Goal: Task Accomplishment & Management: Use online tool/utility

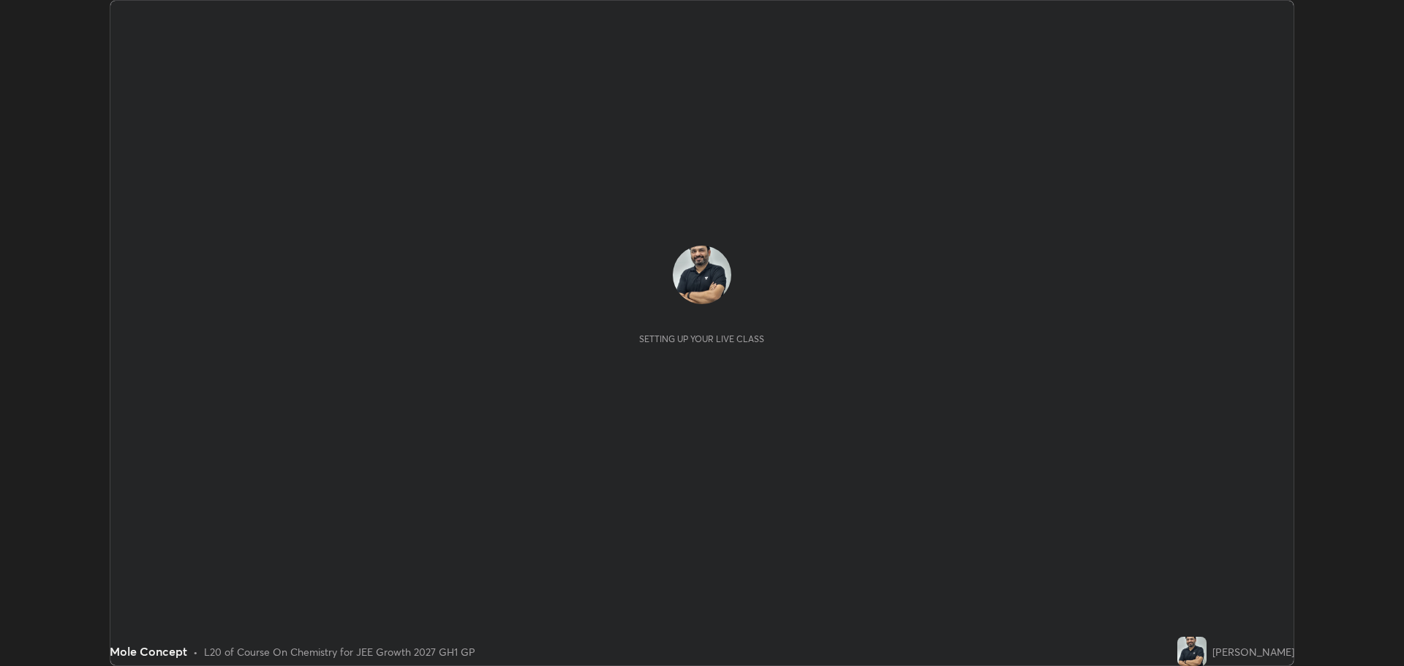
scroll to position [666, 1404]
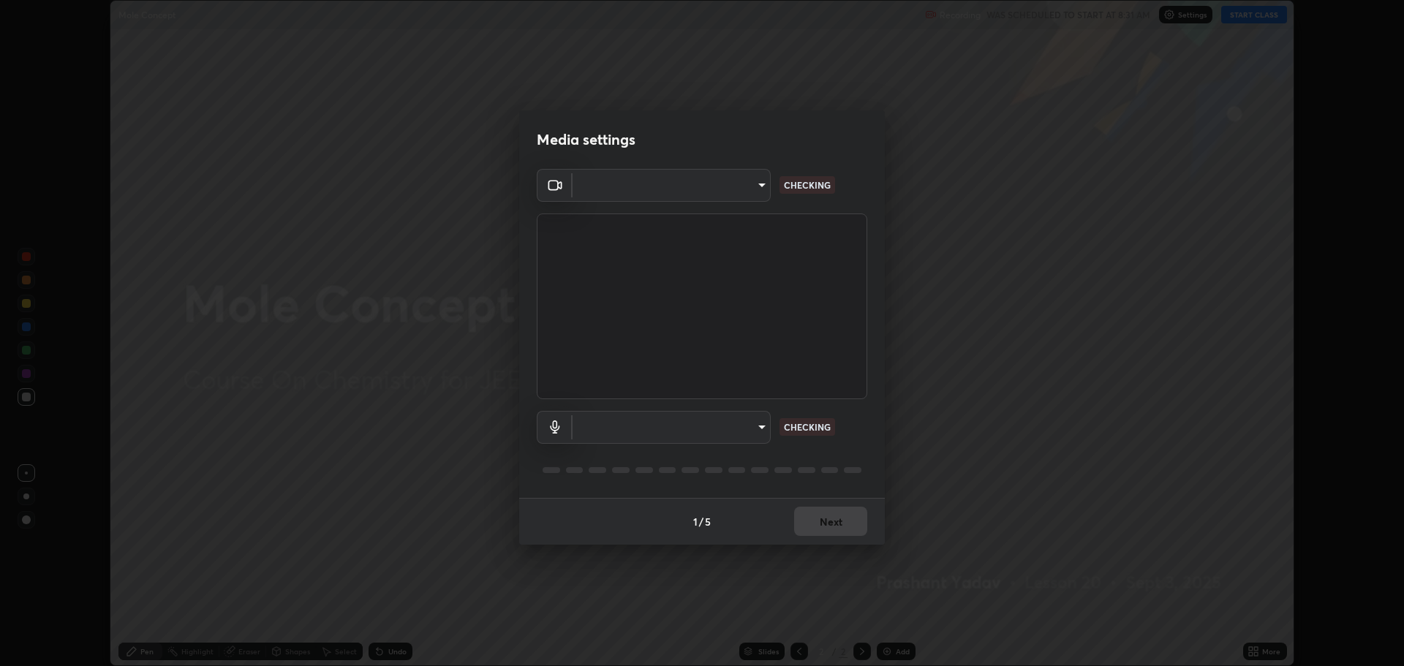
type input "818fcefd3fddf3d091a7478ec67eb8981ca9e8ab5665e76ce228af1b2ffa74de"
type input "default"
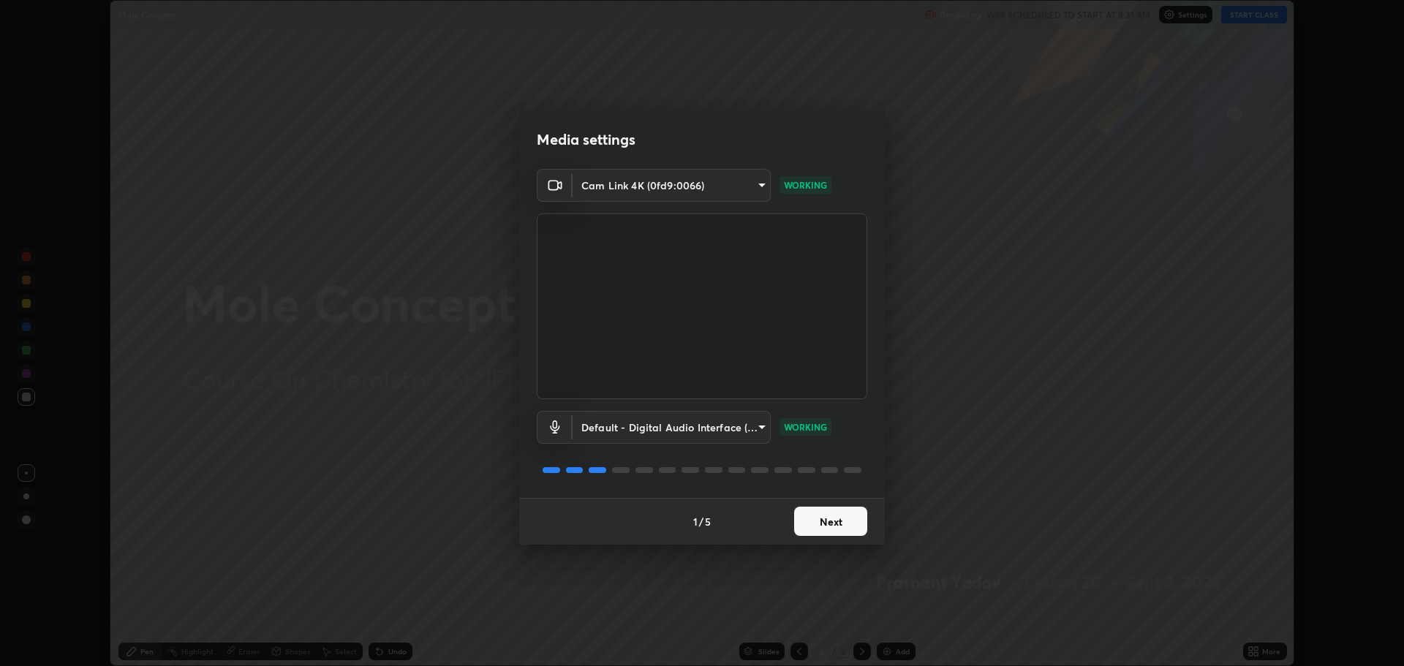
click at [823, 526] on button "Next" at bounding box center [830, 521] width 73 height 29
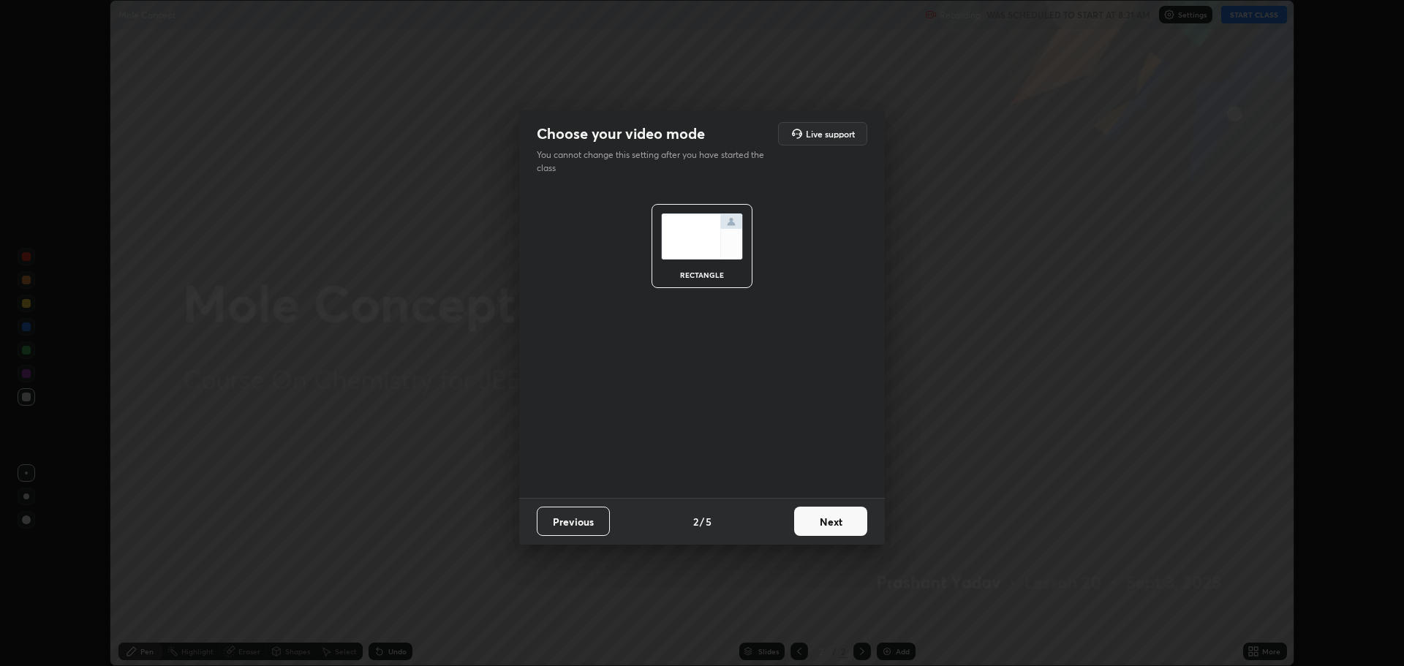
click at [821, 522] on button "Next" at bounding box center [830, 521] width 73 height 29
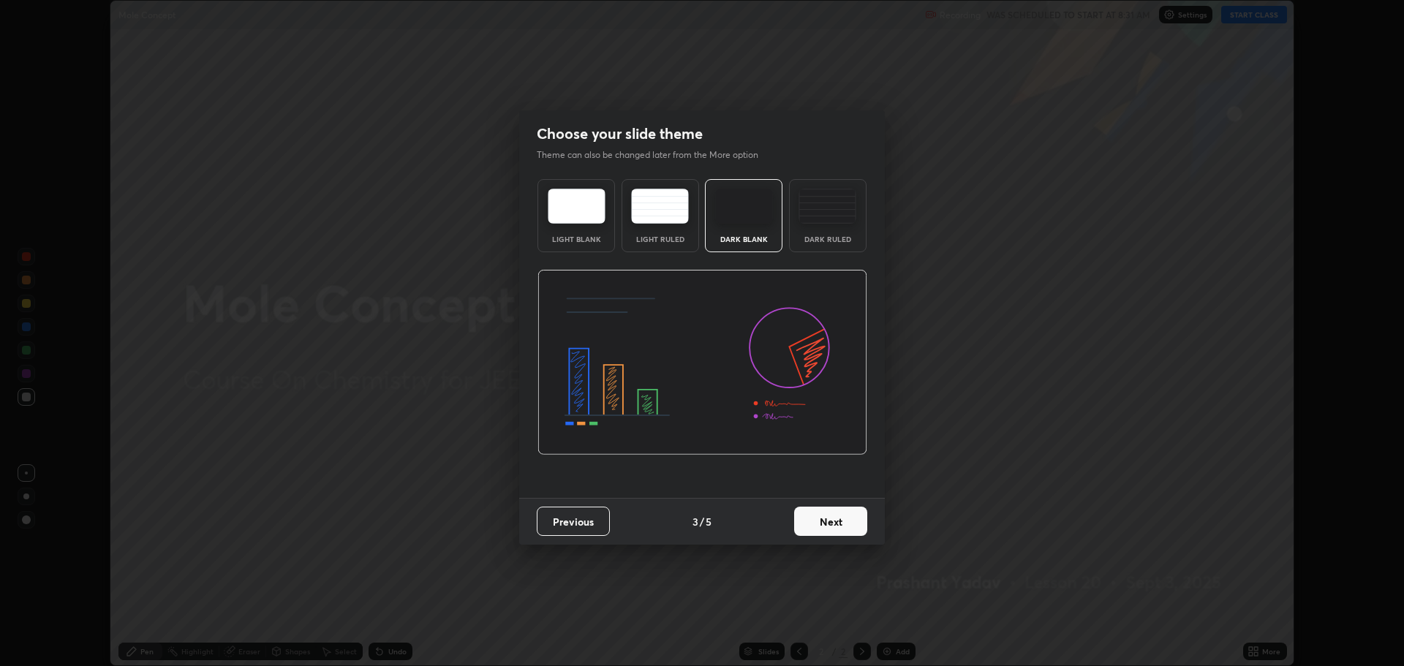
click at [825, 524] on button "Next" at bounding box center [830, 521] width 73 height 29
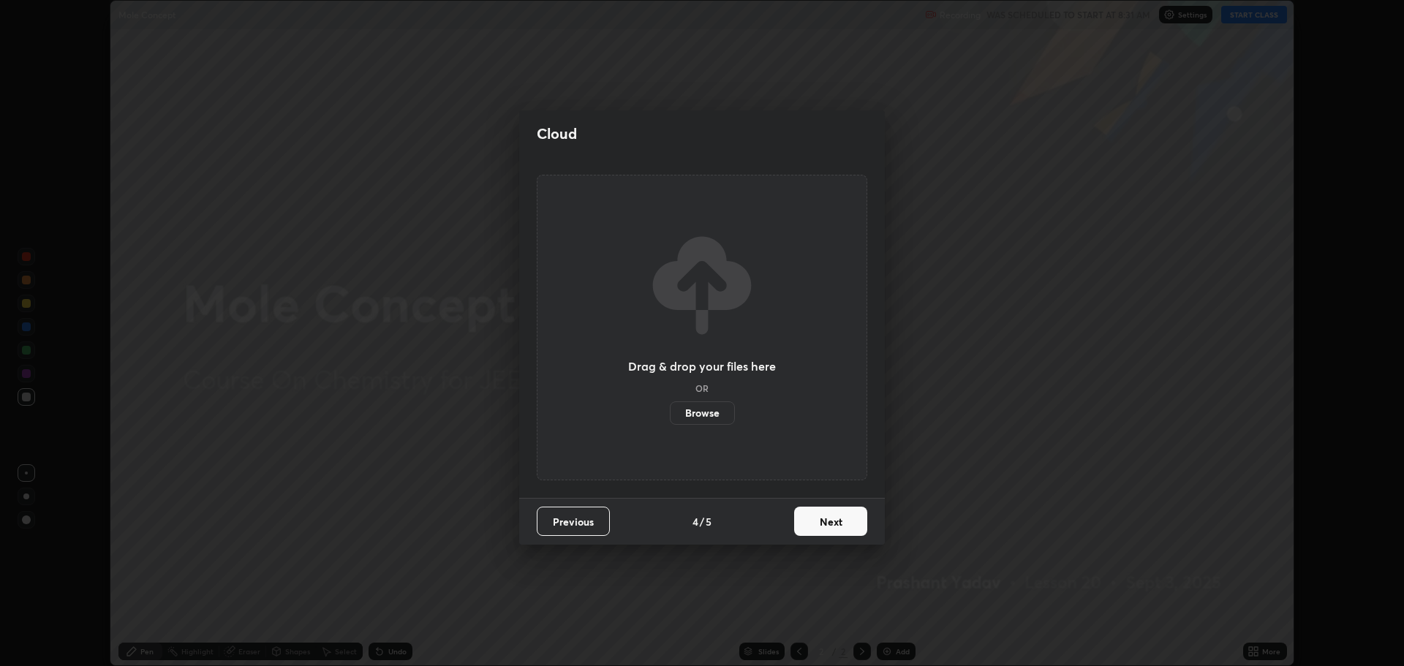
click at [827, 525] on button "Next" at bounding box center [830, 521] width 73 height 29
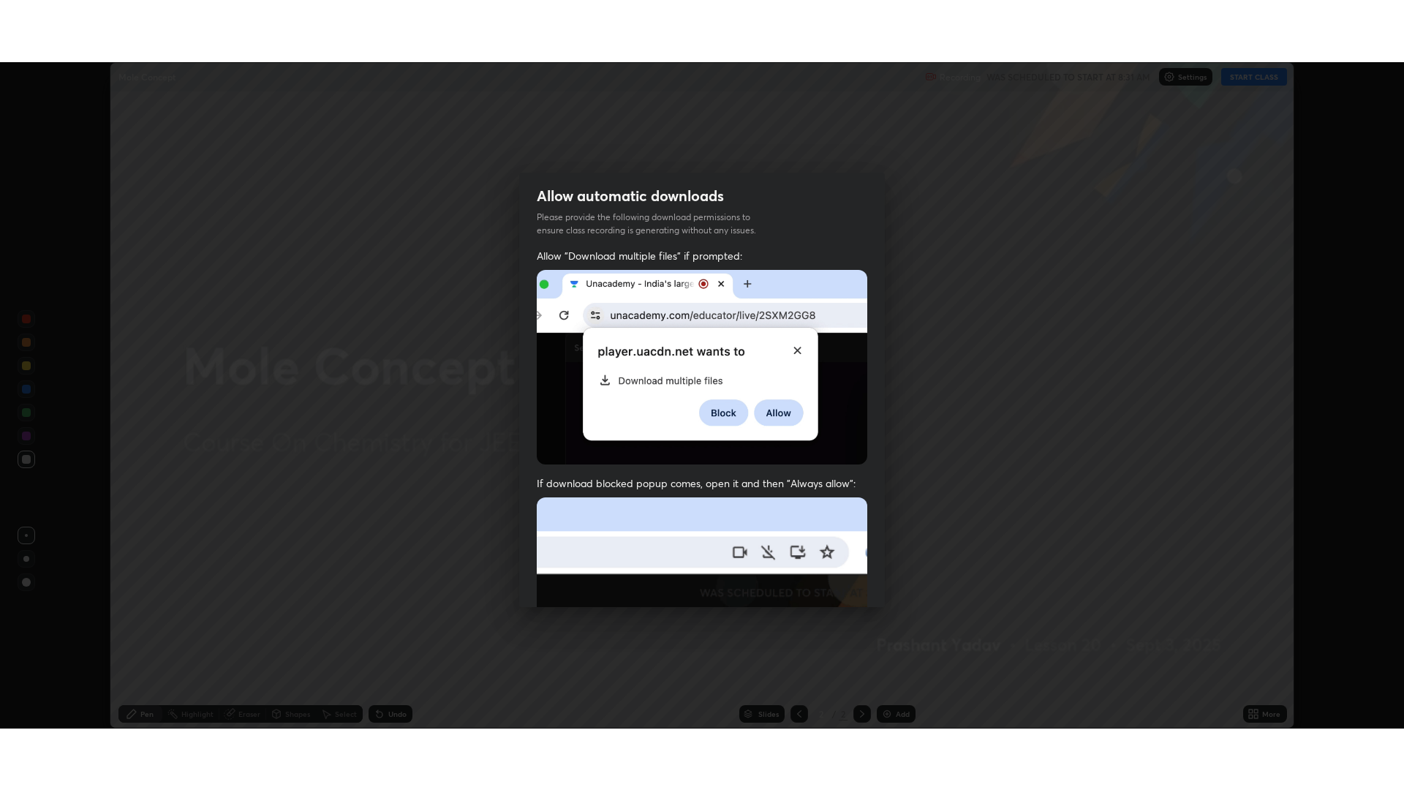
scroll to position [297, 0]
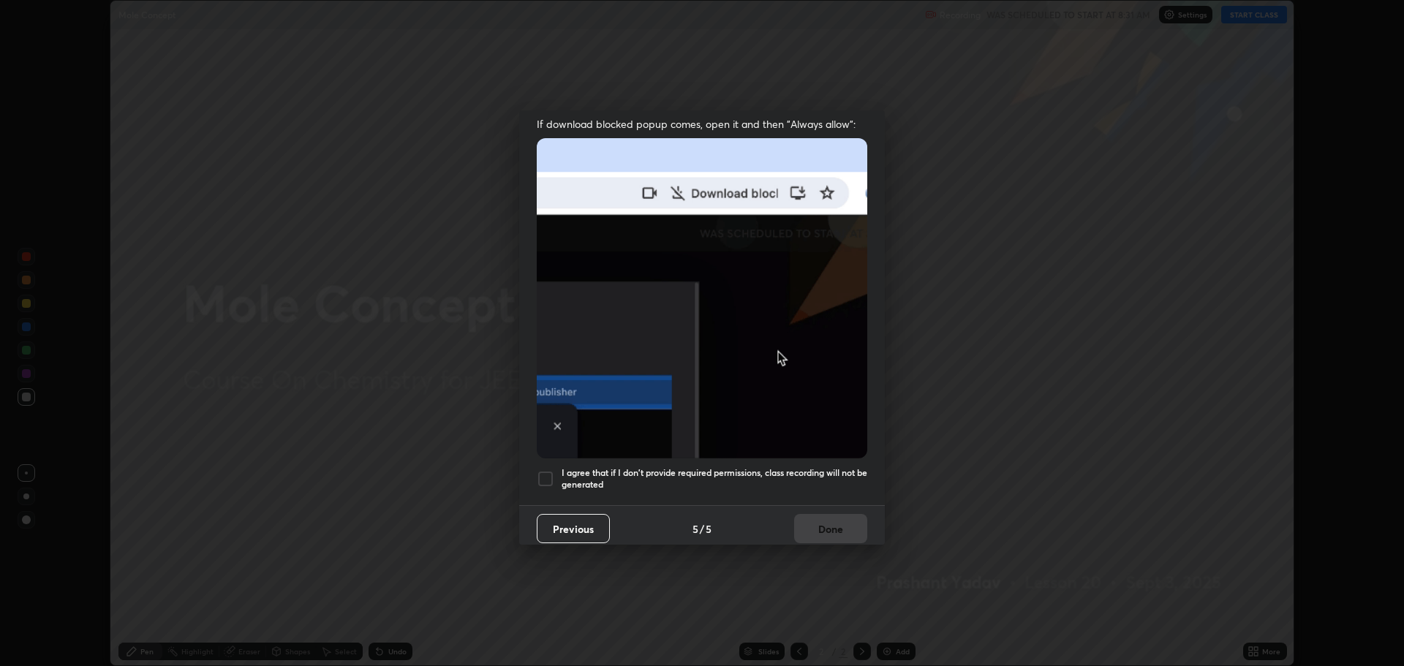
click at [540, 475] on div at bounding box center [546, 479] width 18 height 18
click at [820, 514] on button "Done" at bounding box center [830, 528] width 73 height 29
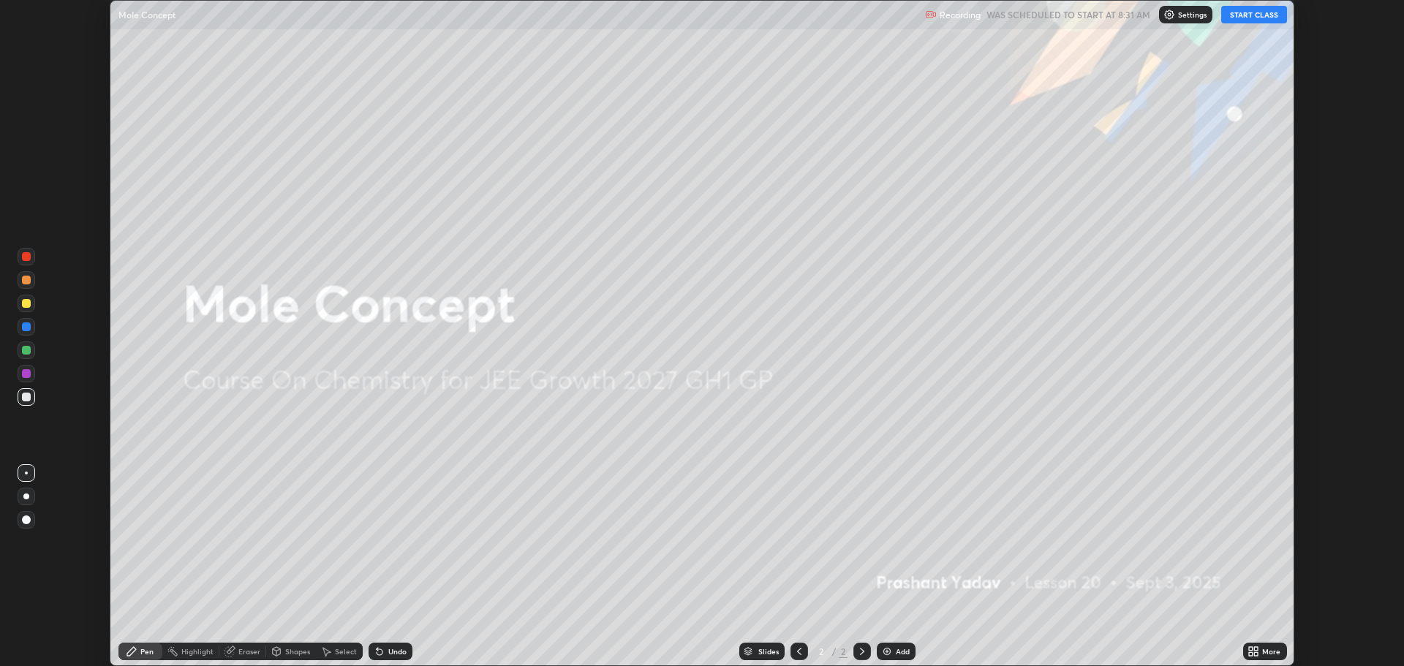
click at [888, 655] on img at bounding box center [887, 652] width 12 height 12
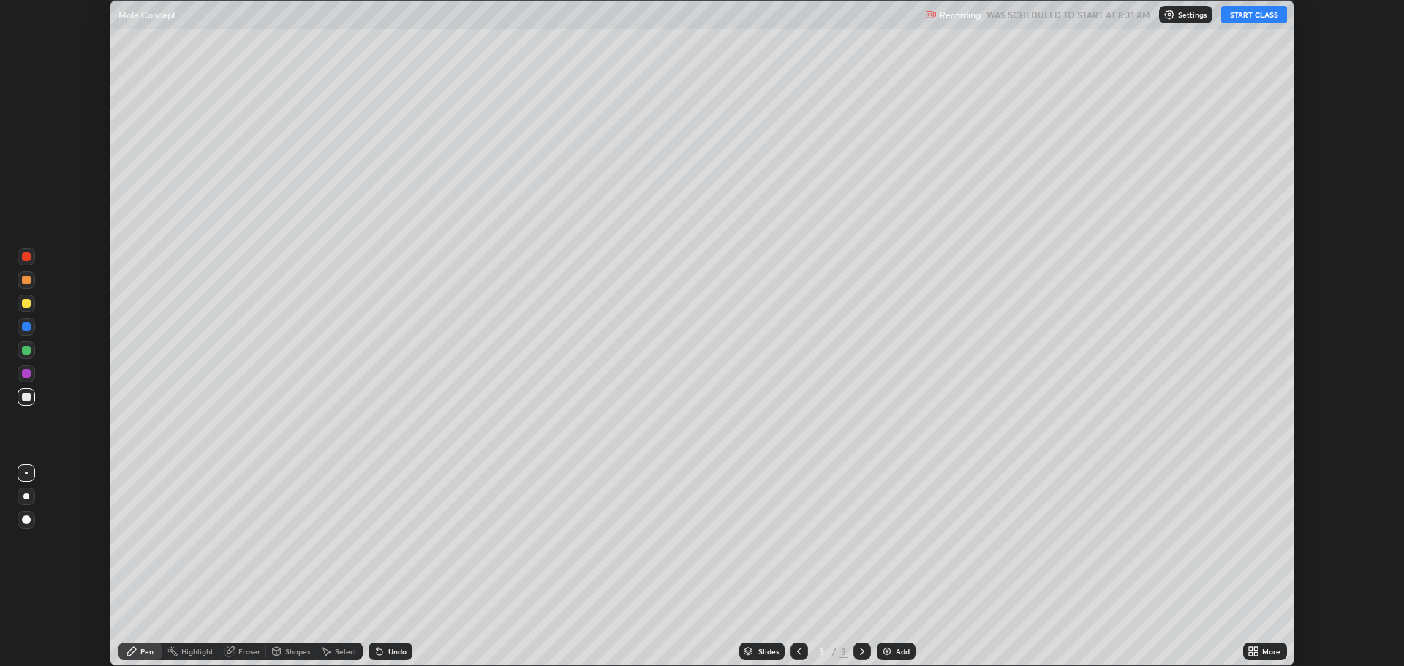
click at [1253, 657] on icon at bounding box center [1254, 652] width 12 height 12
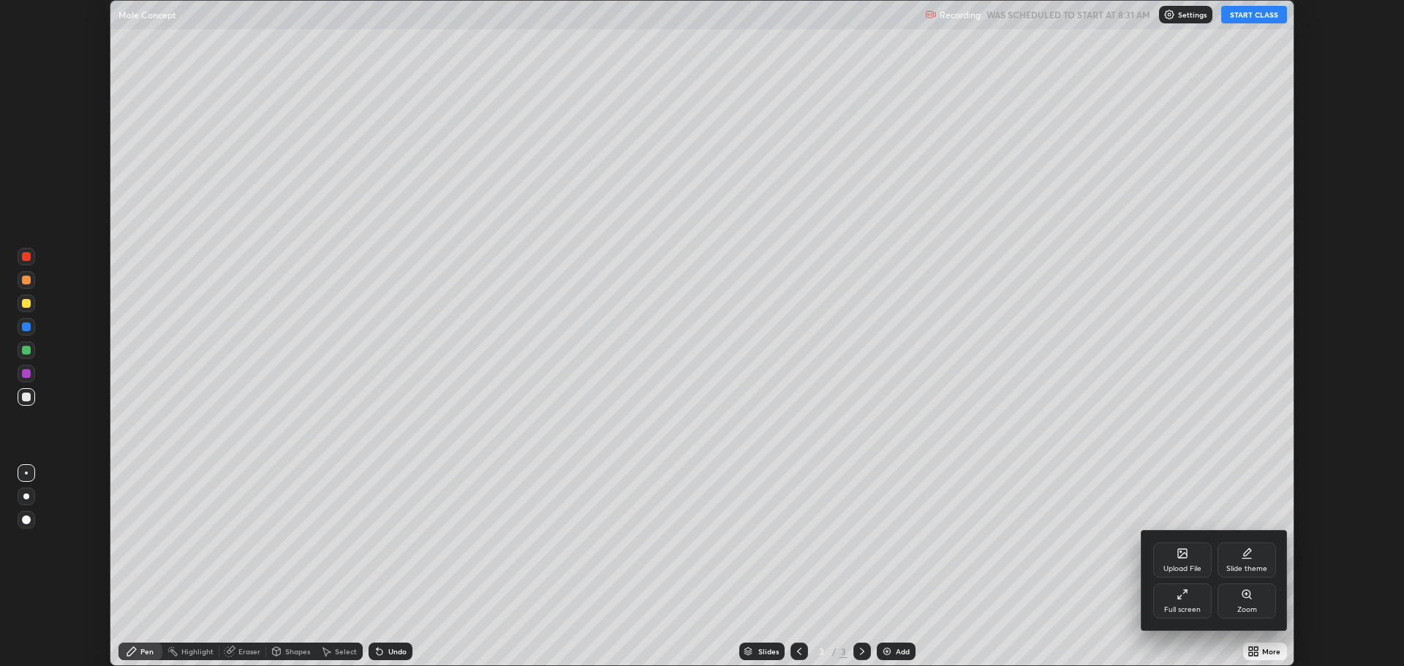
click at [1181, 607] on div "Full screen" at bounding box center [1183, 609] width 37 height 7
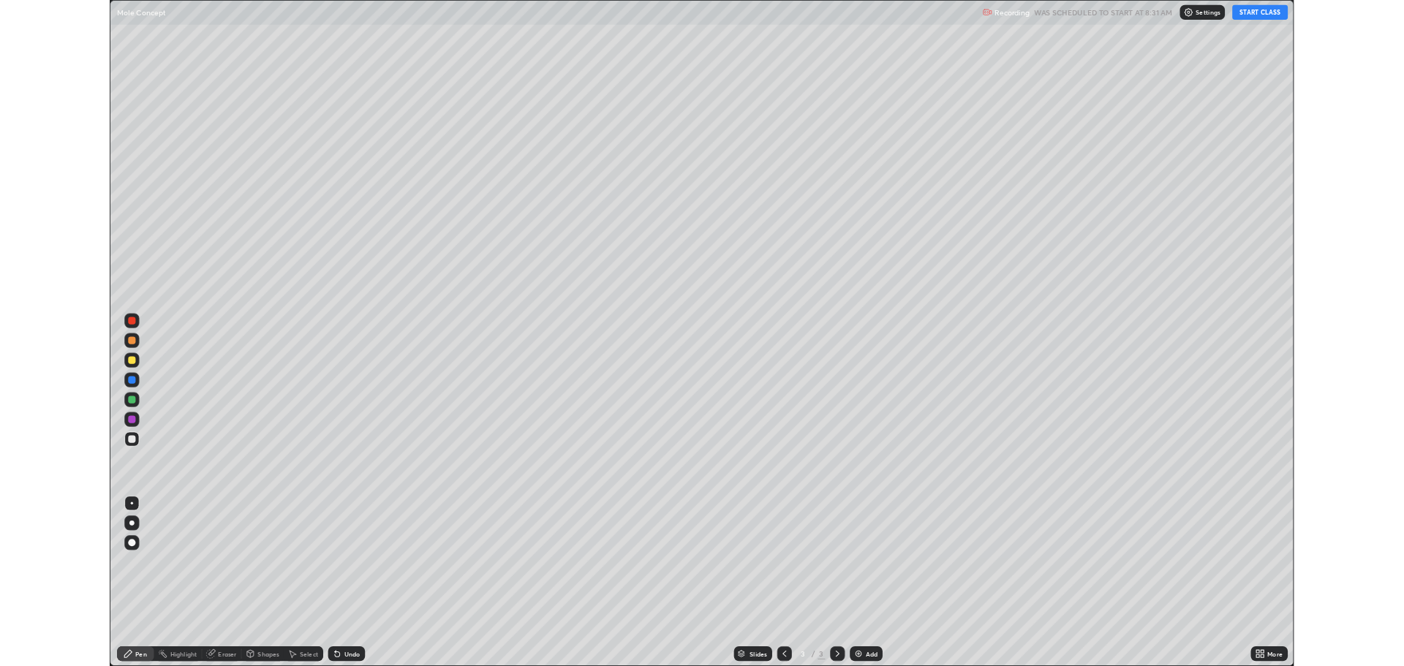
scroll to position [790, 1404]
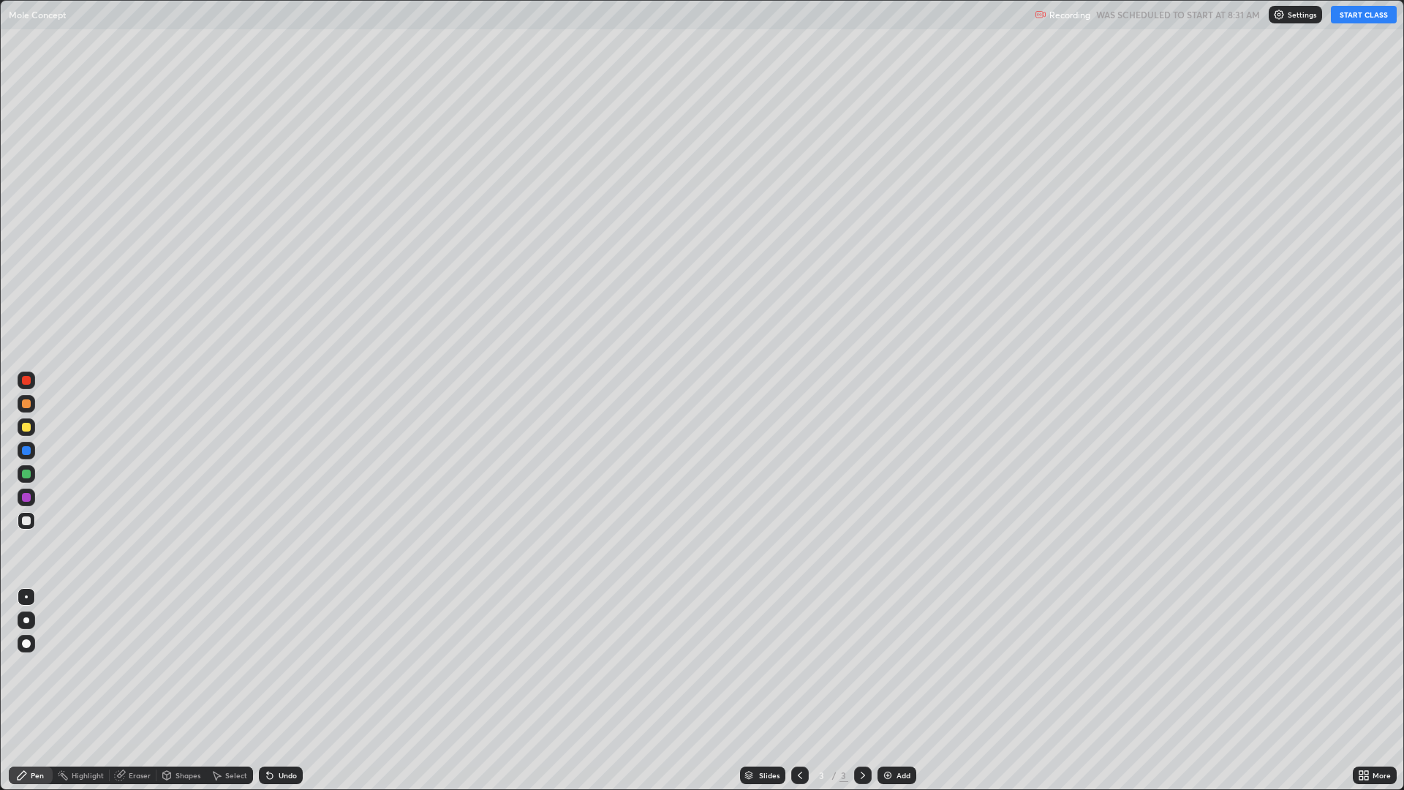
click at [1341, 18] on button "START CLASS" at bounding box center [1364, 15] width 66 height 18
click at [21, 620] on div at bounding box center [27, 621] width 18 height 18
click at [26, 429] on div at bounding box center [26, 427] width 9 height 9
click at [31, 522] on div at bounding box center [27, 521] width 18 height 18
click at [888, 666] on img at bounding box center [888, 776] width 12 height 12
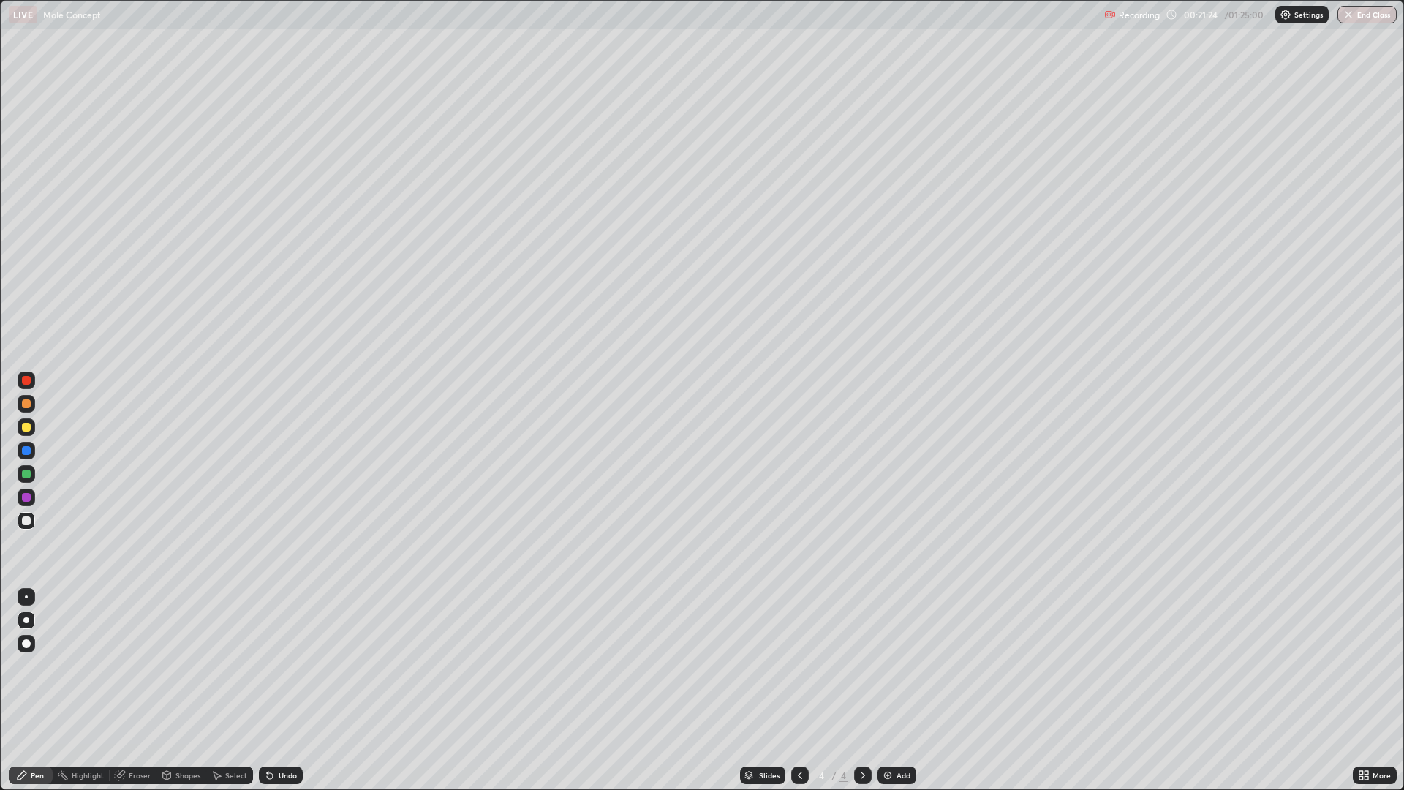
click at [884, 666] on img at bounding box center [888, 776] width 12 height 12
click at [281, 666] on div "Undo" at bounding box center [278, 775] width 50 height 29
click at [272, 666] on icon at bounding box center [270, 776] width 12 height 12
click at [267, 666] on icon at bounding box center [270, 776] width 12 height 12
click at [267, 666] on icon at bounding box center [270, 776] width 6 height 6
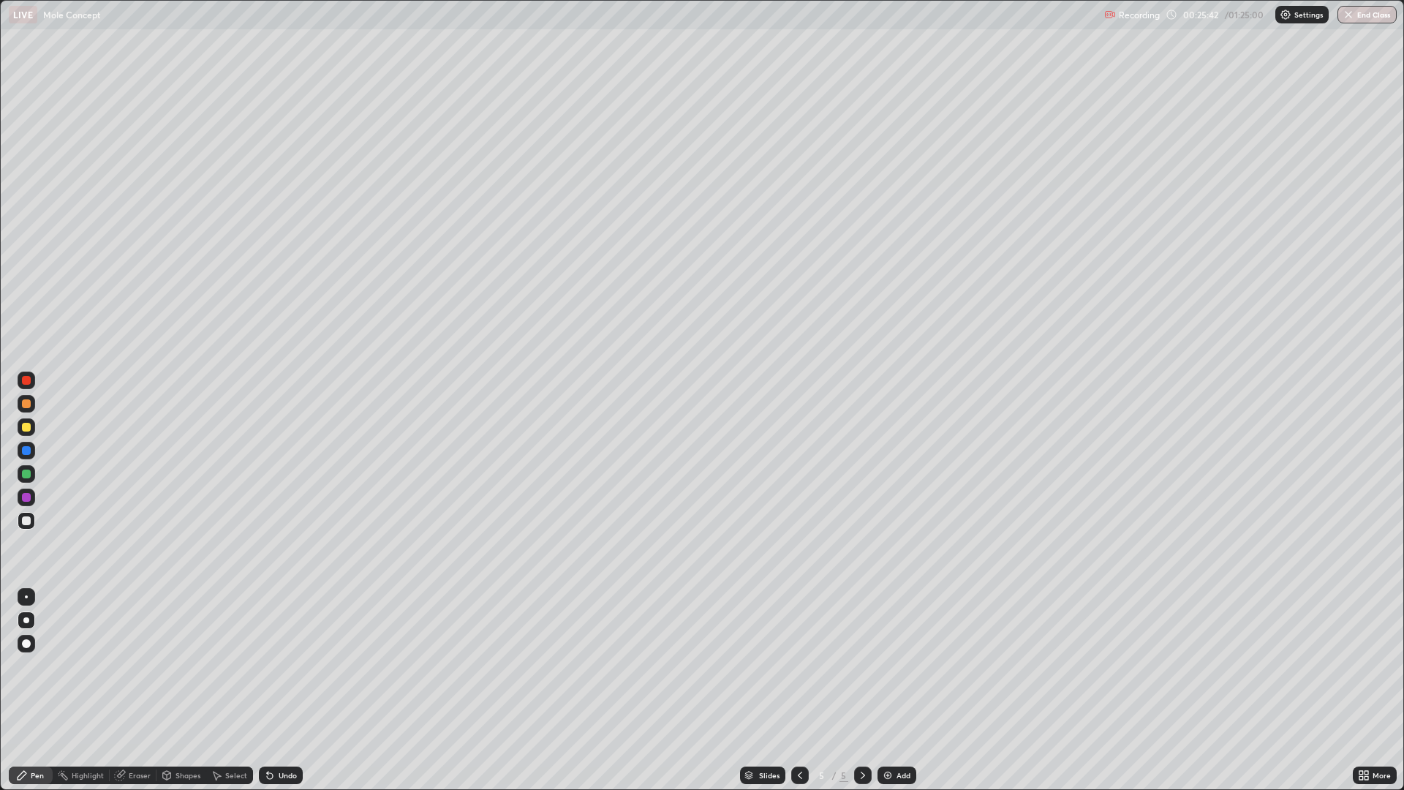
click at [27, 429] on div at bounding box center [26, 427] width 9 height 9
click at [274, 666] on div "Undo" at bounding box center [281, 776] width 44 height 18
click at [883, 666] on div "Add" at bounding box center [897, 776] width 39 height 18
click at [287, 666] on div "Undo" at bounding box center [288, 775] width 18 height 7
click at [283, 666] on div "Undo" at bounding box center [281, 776] width 44 height 18
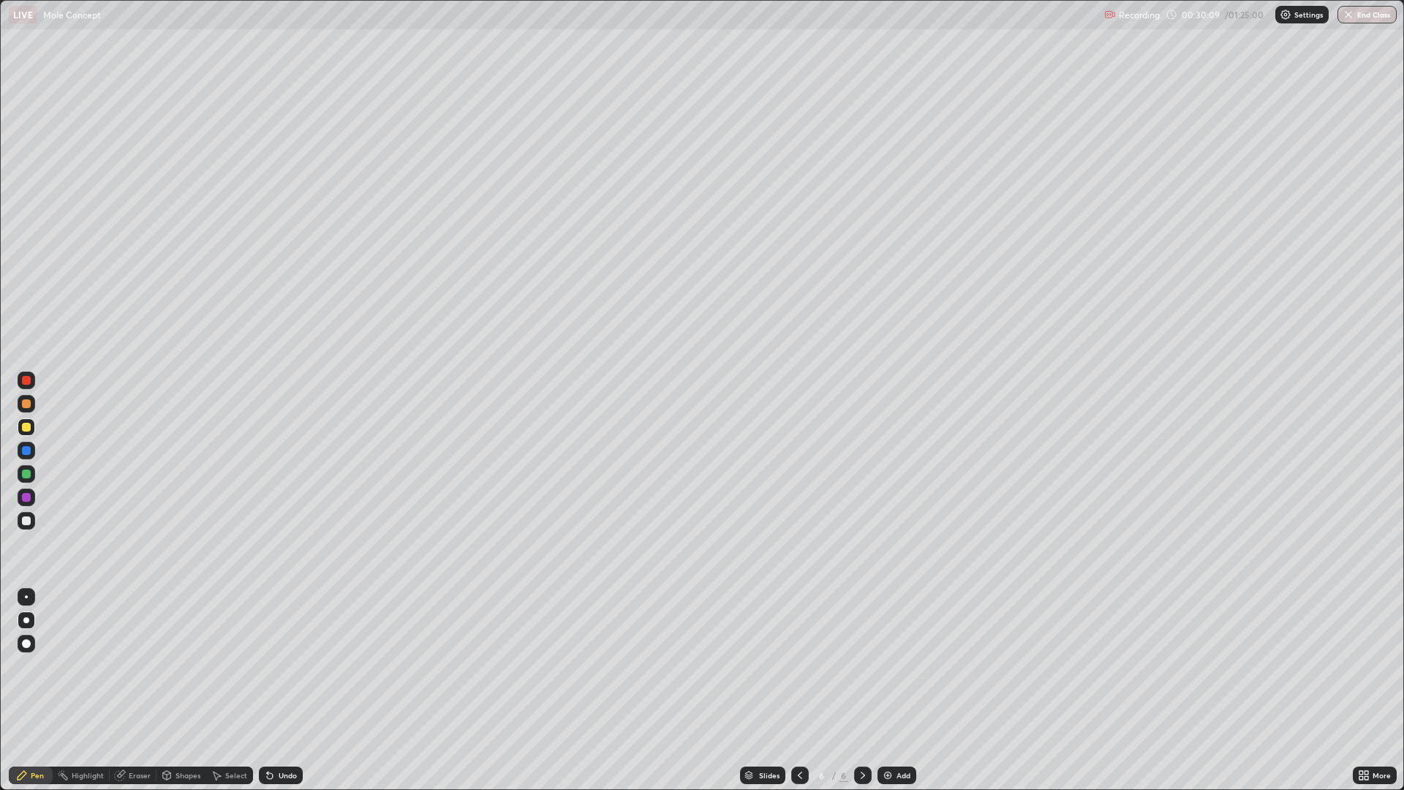
click at [283, 666] on div "Undo" at bounding box center [281, 776] width 44 height 18
click at [25, 519] on div at bounding box center [26, 520] width 9 height 9
click at [279, 666] on div "Undo" at bounding box center [288, 775] width 18 height 7
click at [286, 666] on div "Undo" at bounding box center [278, 775] width 50 height 29
click at [287, 666] on div "Undo" at bounding box center [281, 776] width 44 height 18
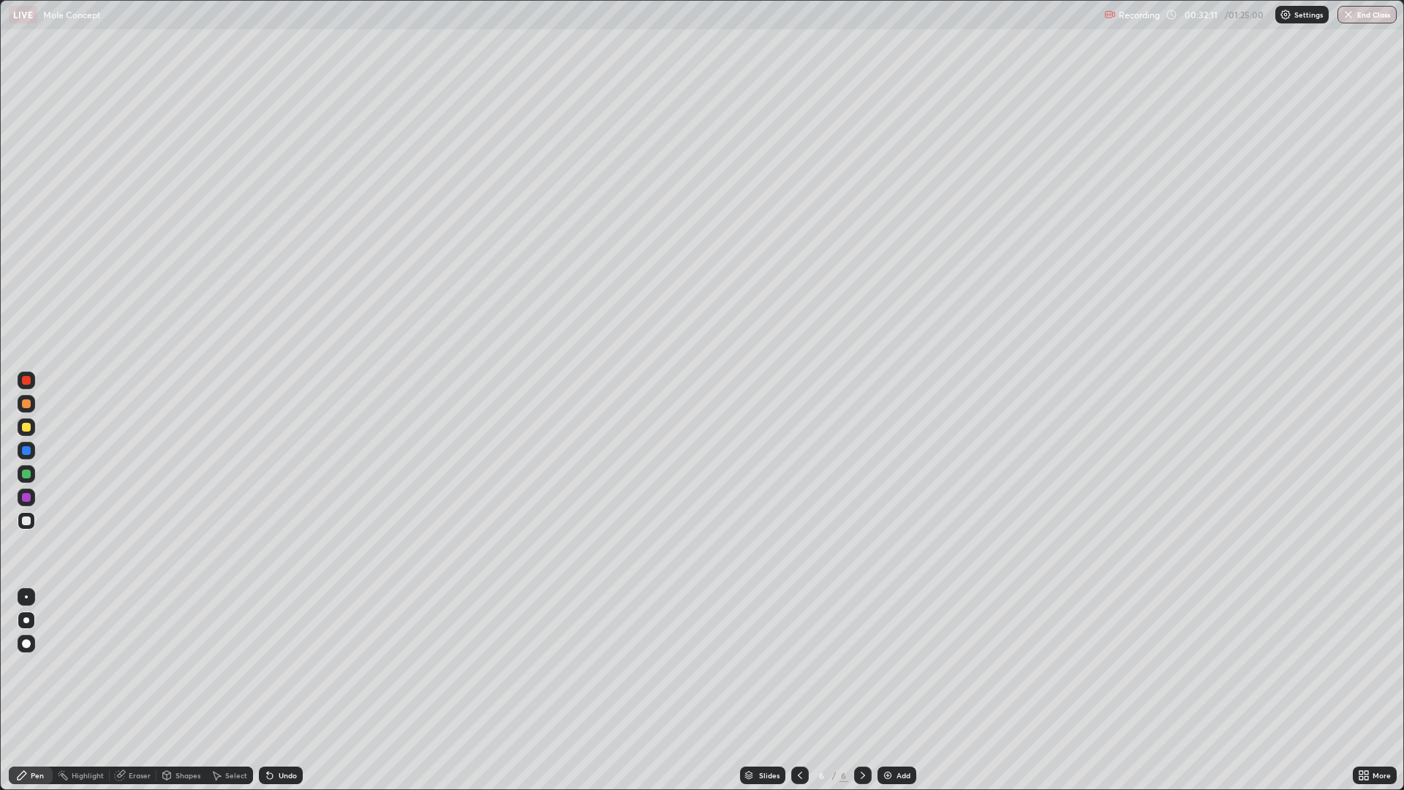
click at [287, 666] on div "Undo" at bounding box center [278, 775] width 50 height 29
click at [146, 666] on div "Eraser" at bounding box center [140, 775] width 22 height 7
click at [37, 666] on div "Pen" at bounding box center [37, 775] width 13 height 7
click at [20, 521] on div at bounding box center [27, 521] width 18 height 18
click at [902, 666] on div "Add" at bounding box center [904, 775] width 14 height 7
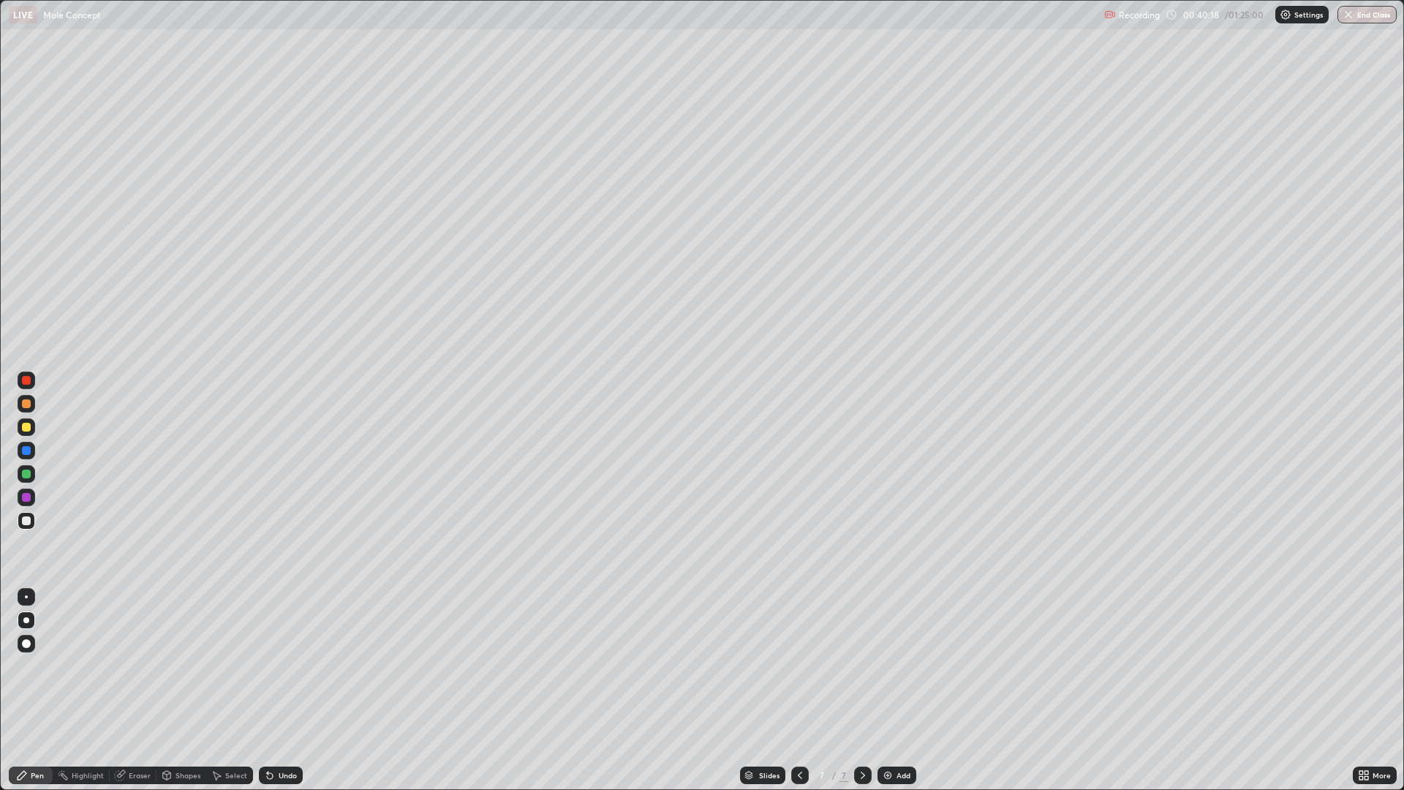
click at [226, 666] on div "Select" at bounding box center [236, 775] width 22 height 7
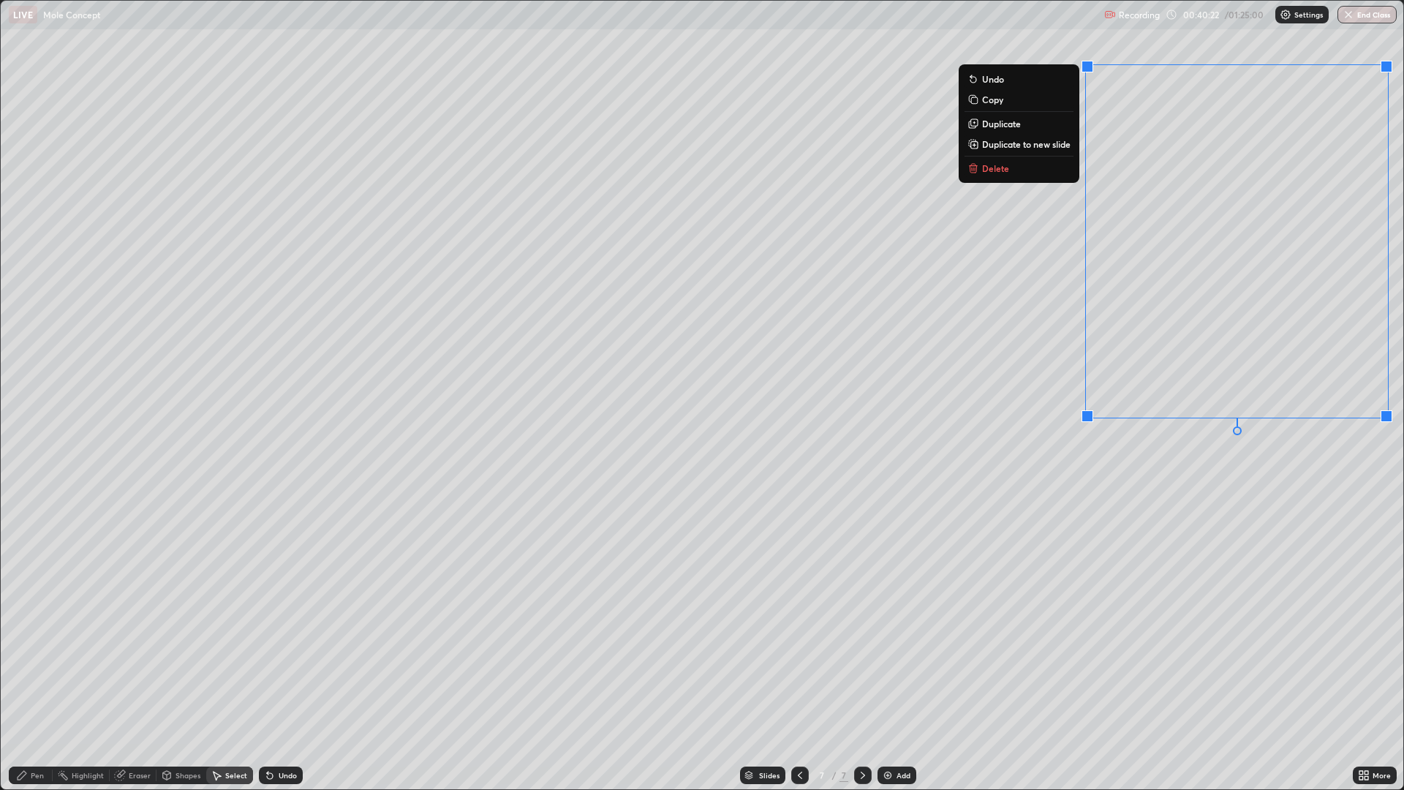
click at [1034, 166] on button "Delete" at bounding box center [1019, 168] width 109 height 18
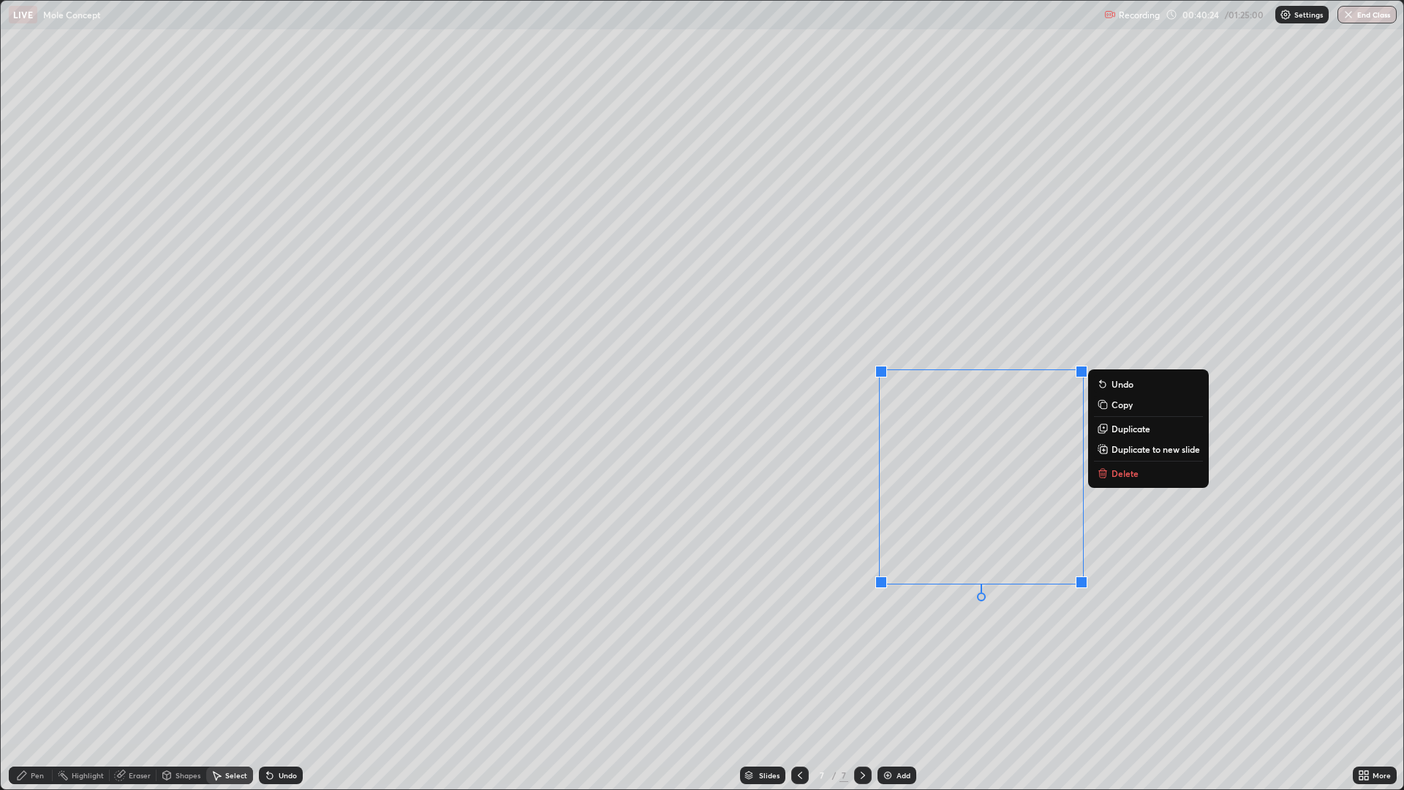
click at [1125, 481] on button "Delete" at bounding box center [1148, 474] width 109 height 18
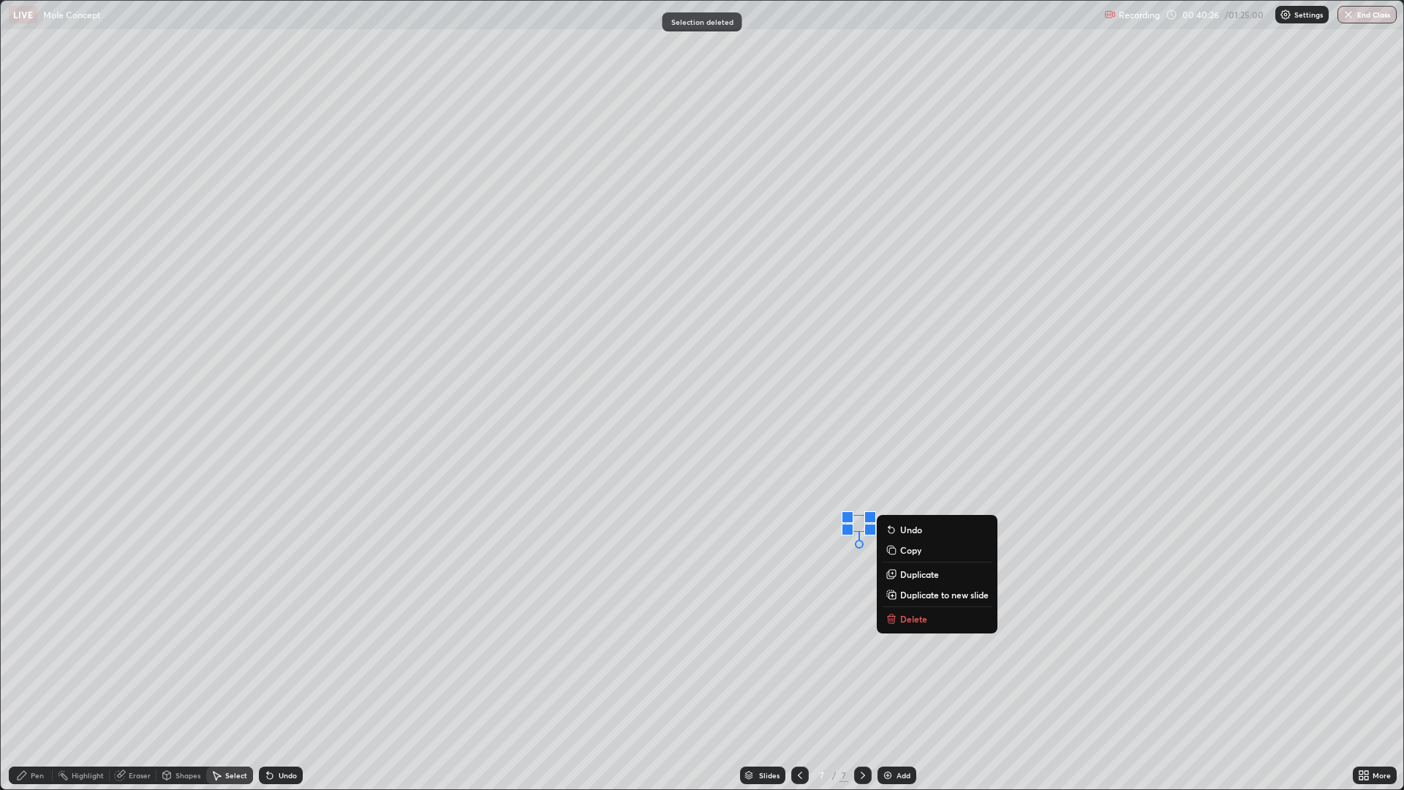
click at [909, 619] on p "Delete" at bounding box center [913, 619] width 27 height 12
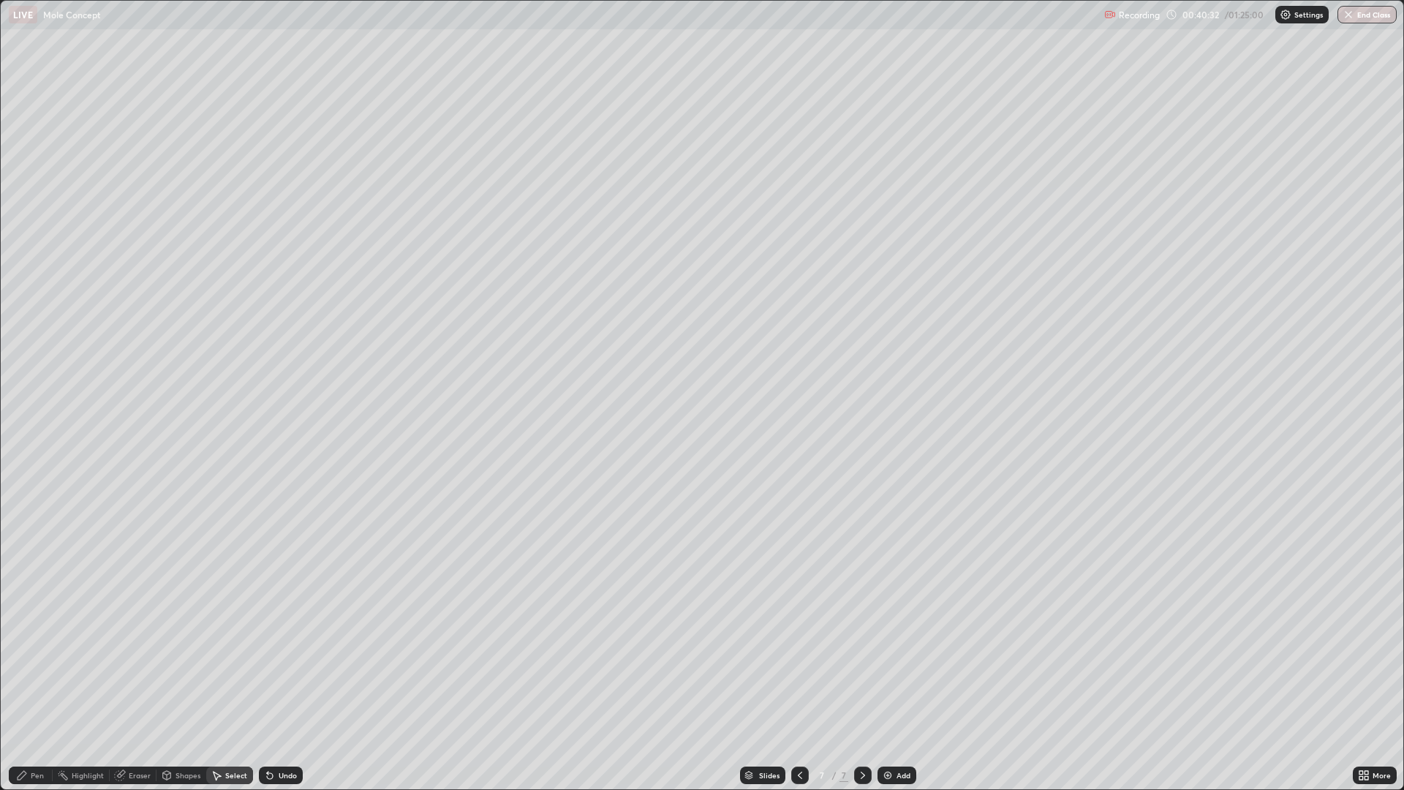
click at [37, 666] on div "Pen" at bounding box center [37, 775] width 13 height 7
click at [26, 429] on div at bounding box center [26, 427] width 9 height 9
click at [28, 426] on div at bounding box center [26, 427] width 9 height 9
click at [23, 518] on div at bounding box center [26, 520] width 9 height 9
click at [28, 429] on div at bounding box center [26, 427] width 9 height 9
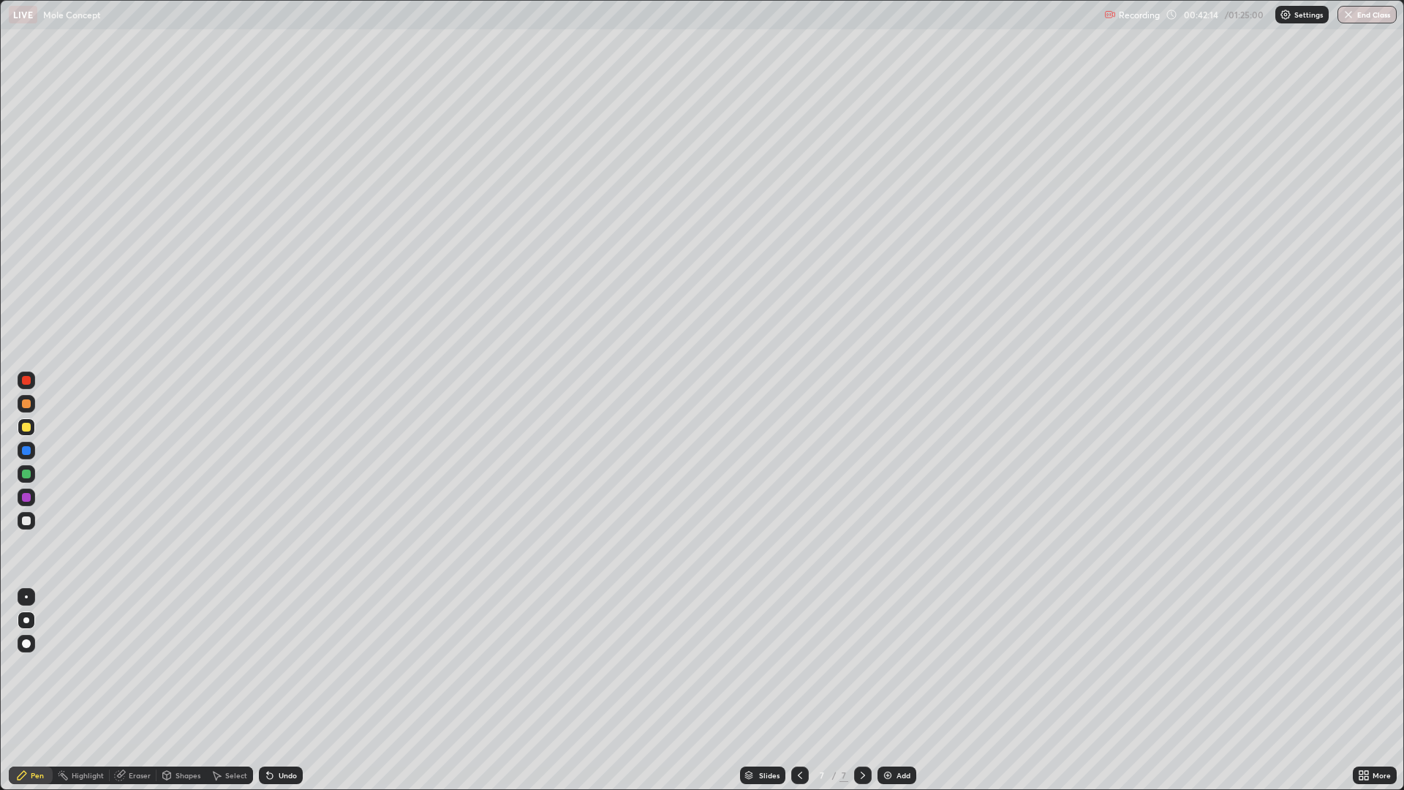
click at [26, 521] on div at bounding box center [26, 520] width 9 height 9
click at [899, 666] on div "Add" at bounding box center [904, 775] width 14 height 7
click at [28, 429] on div at bounding box center [26, 427] width 9 height 9
click at [140, 666] on div "Eraser" at bounding box center [140, 775] width 22 height 7
click at [40, 666] on div "Pen" at bounding box center [37, 775] width 13 height 7
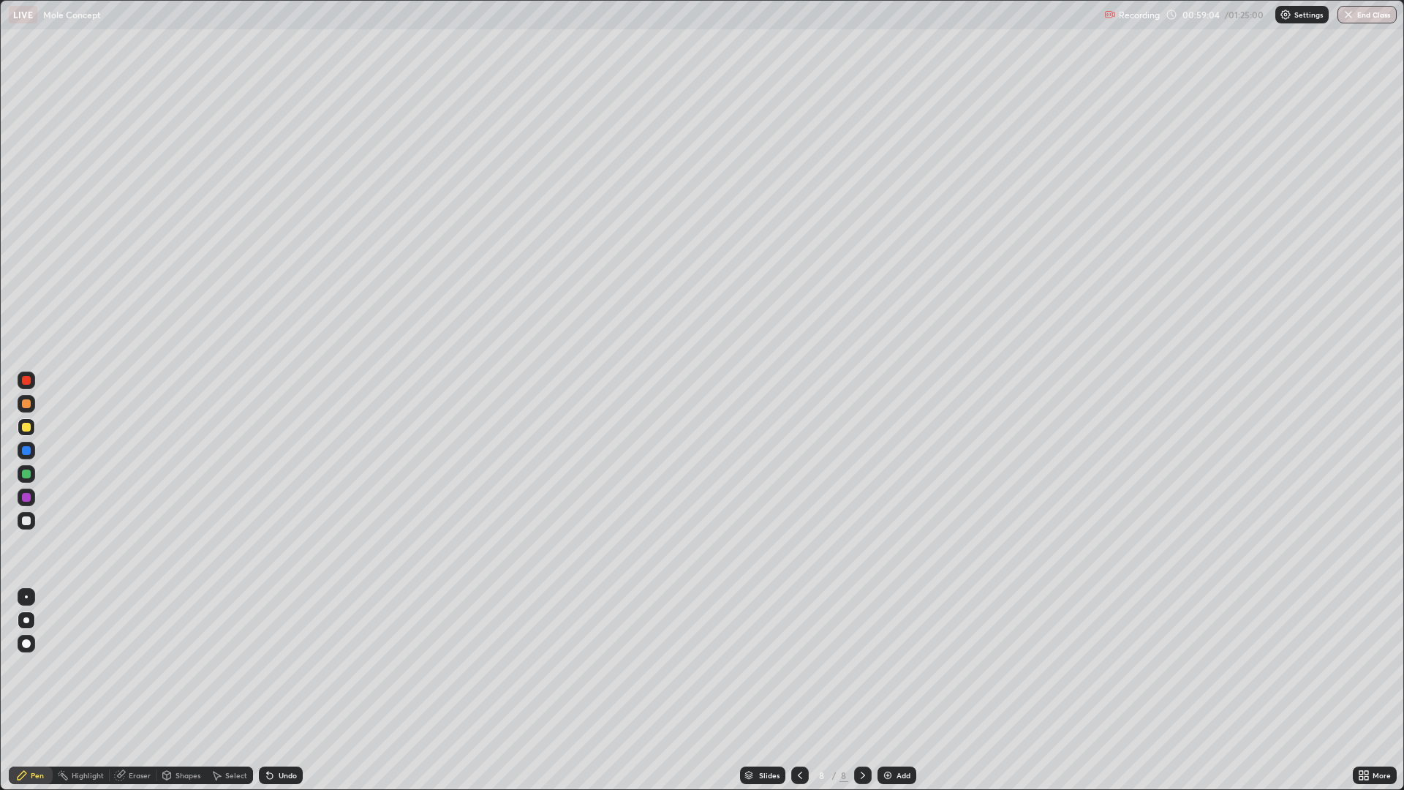
click at [285, 666] on div "Undo" at bounding box center [288, 775] width 18 height 7
click at [903, 666] on div "Add" at bounding box center [897, 776] width 39 height 18
click at [26, 520] on div at bounding box center [26, 520] width 9 height 9
click at [279, 666] on div "Undo" at bounding box center [288, 775] width 18 height 7
click at [279, 666] on div "Undo" at bounding box center [281, 776] width 44 height 18
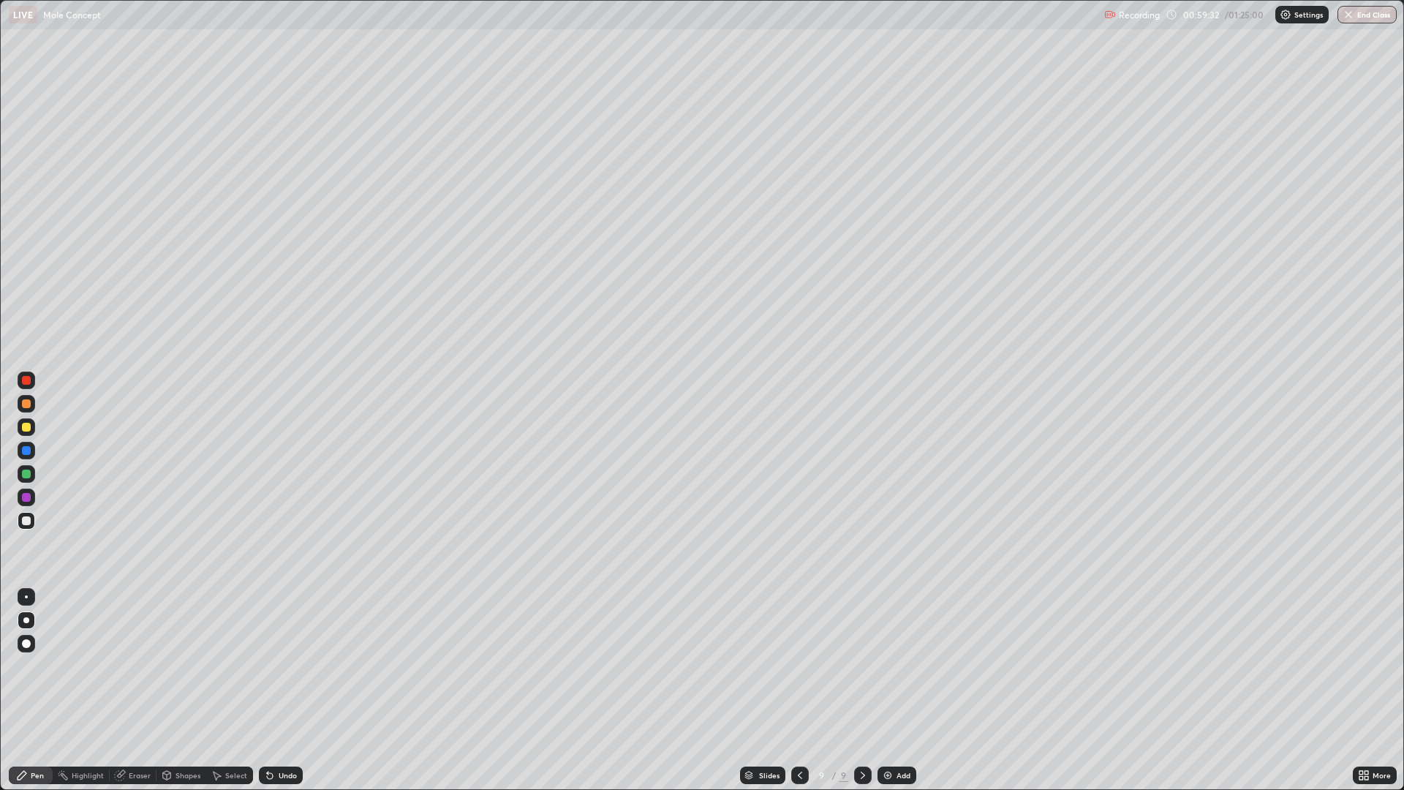
click at [283, 666] on div "Undo" at bounding box center [281, 776] width 44 height 18
click at [283, 666] on div "Undo" at bounding box center [278, 775] width 50 height 29
click at [279, 666] on div "Undo" at bounding box center [281, 776] width 44 height 18
click at [285, 666] on div "Undo" at bounding box center [278, 775] width 50 height 29
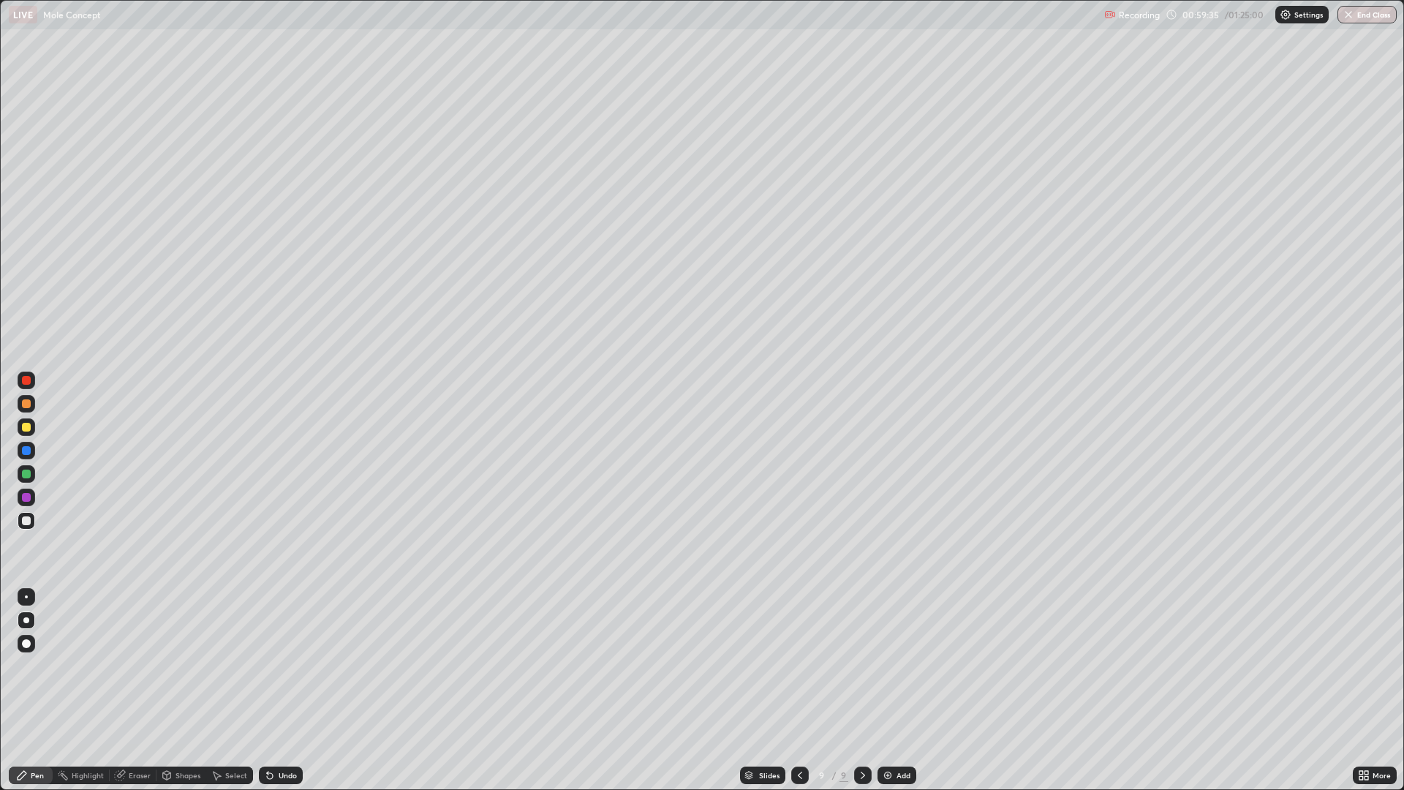
click at [285, 666] on div "Undo" at bounding box center [278, 775] width 50 height 29
click at [29, 426] on div at bounding box center [26, 427] width 9 height 9
click at [891, 666] on img at bounding box center [888, 776] width 12 height 12
click at [30, 518] on div at bounding box center [26, 520] width 9 height 9
click at [287, 666] on div "Undo" at bounding box center [288, 775] width 18 height 7
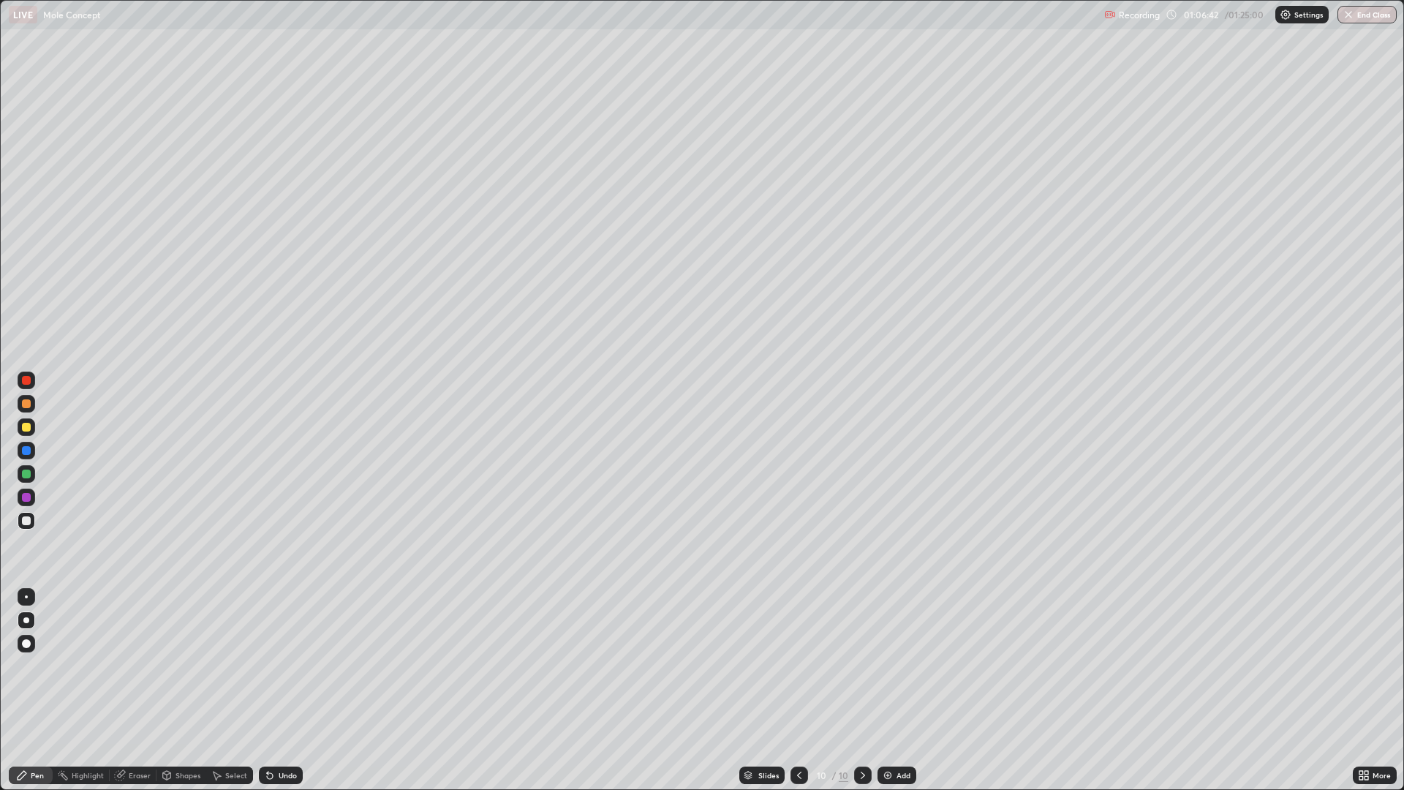
click at [293, 666] on div "Undo" at bounding box center [288, 775] width 18 height 7
click at [299, 666] on div "Undo" at bounding box center [281, 776] width 44 height 18
click at [897, 666] on div "Add" at bounding box center [904, 775] width 14 height 7
click at [26, 429] on div at bounding box center [26, 427] width 9 height 9
click at [30, 522] on div at bounding box center [26, 520] width 9 height 9
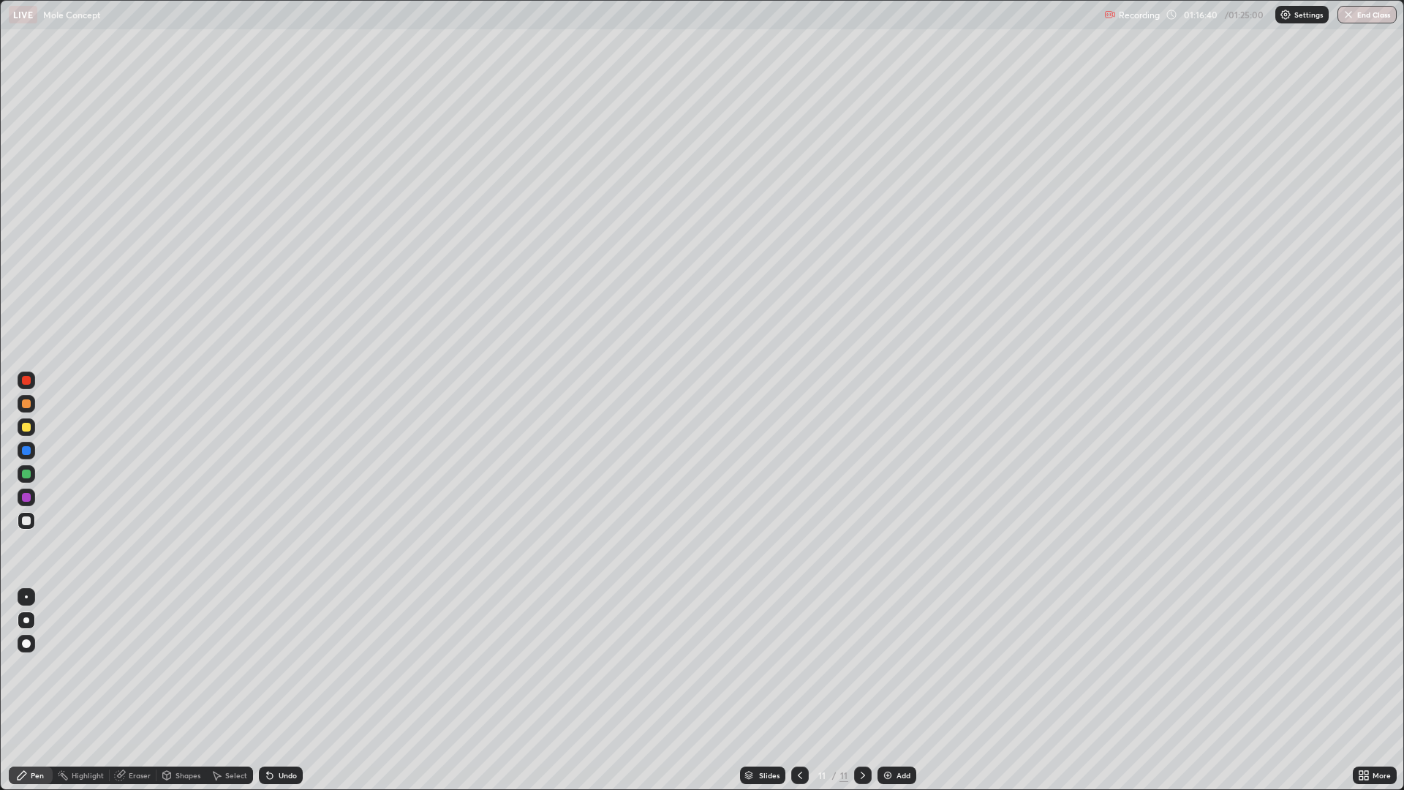
click at [890, 666] on div "Add" at bounding box center [897, 776] width 39 height 18
click at [27, 431] on div at bounding box center [26, 427] width 9 height 9
click at [27, 517] on div at bounding box center [26, 520] width 9 height 9
click at [26, 426] on div at bounding box center [26, 427] width 9 height 9
click at [137, 666] on div "Eraser" at bounding box center [140, 775] width 22 height 7
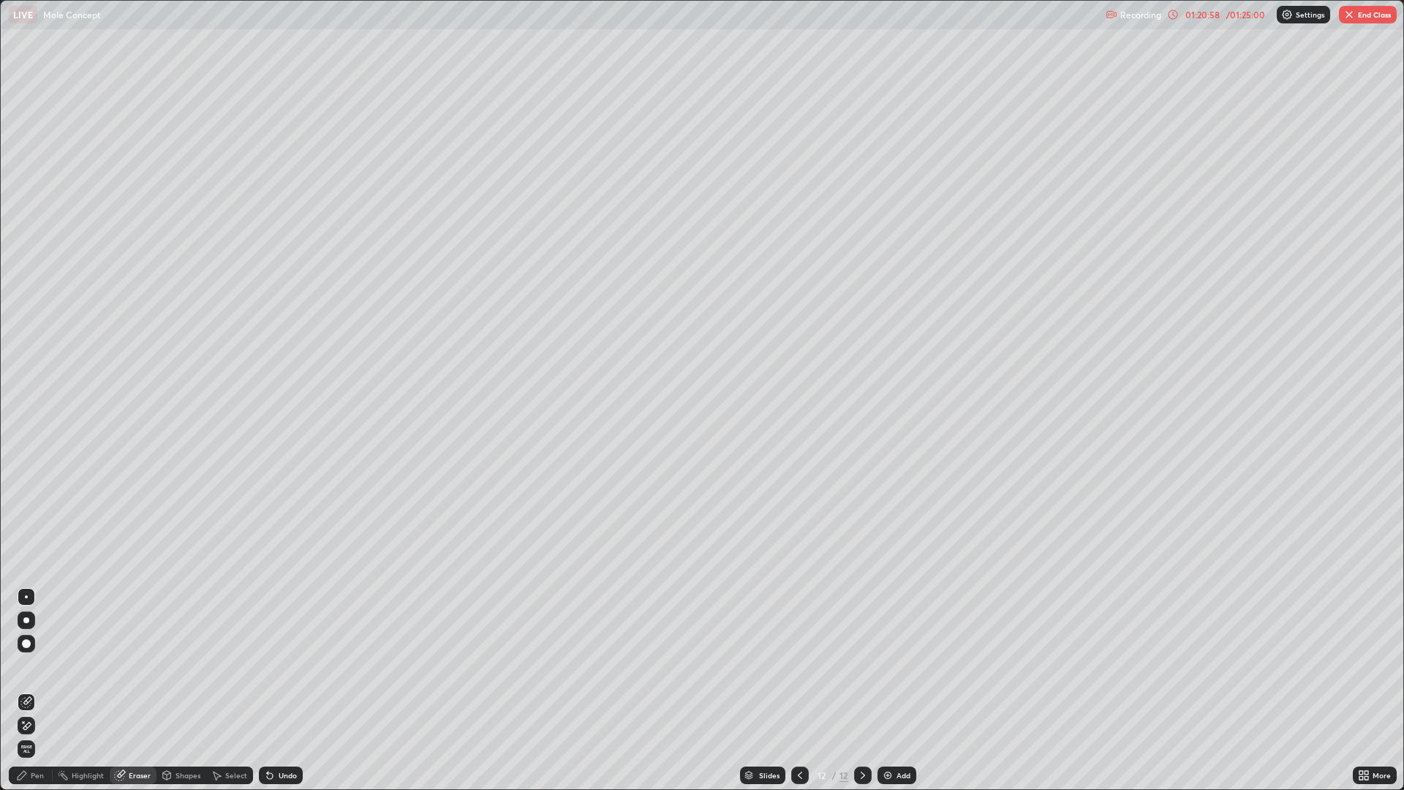
click at [44, 666] on div "Pen" at bounding box center [31, 776] width 44 height 18
click at [27, 522] on div at bounding box center [26, 520] width 9 height 9
click at [1174, 13] on icon at bounding box center [1173, 15] width 12 height 12
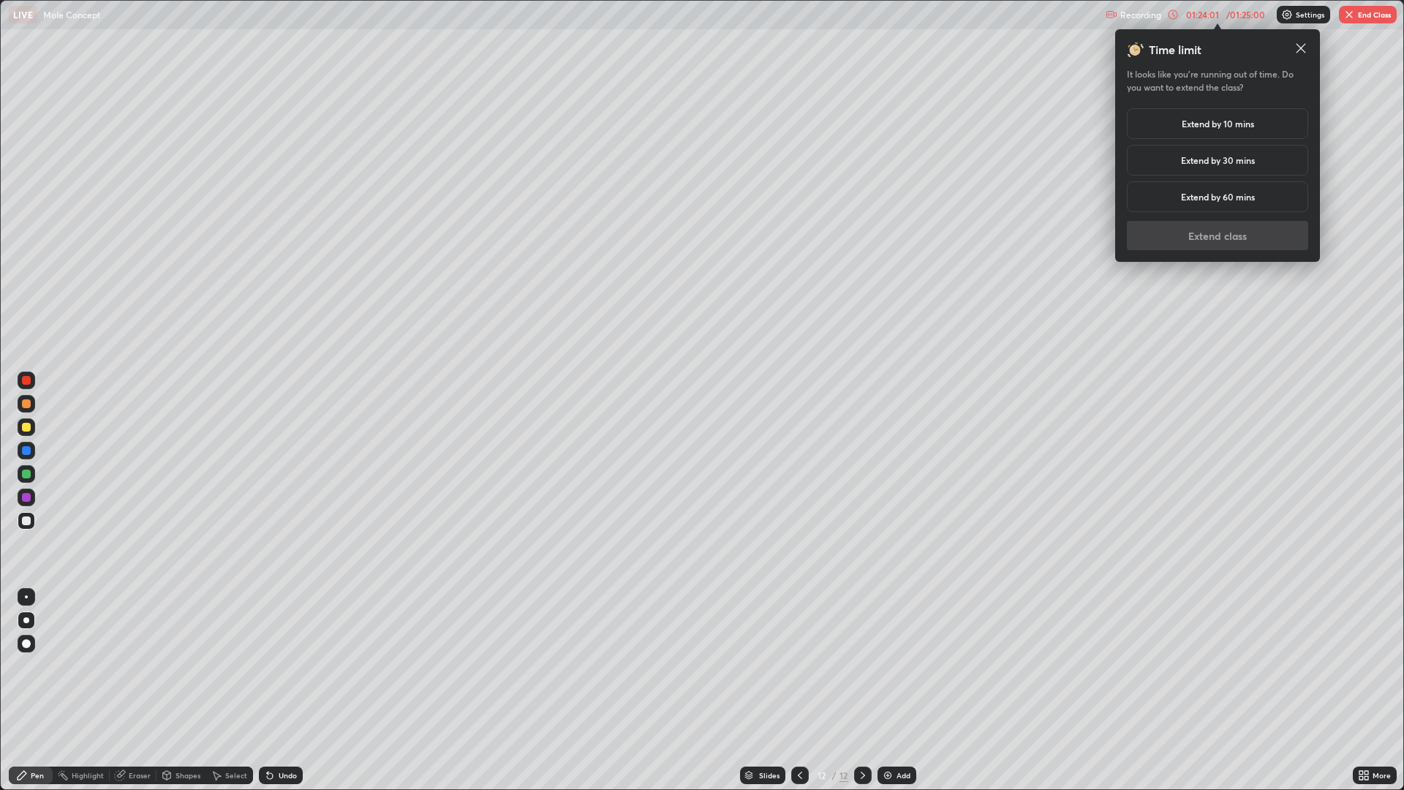
click at [1209, 121] on h5 "Extend by 10 mins" at bounding box center [1218, 123] width 72 height 13
click at [1219, 230] on button "Extend class" at bounding box center [1217, 235] width 181 height 29
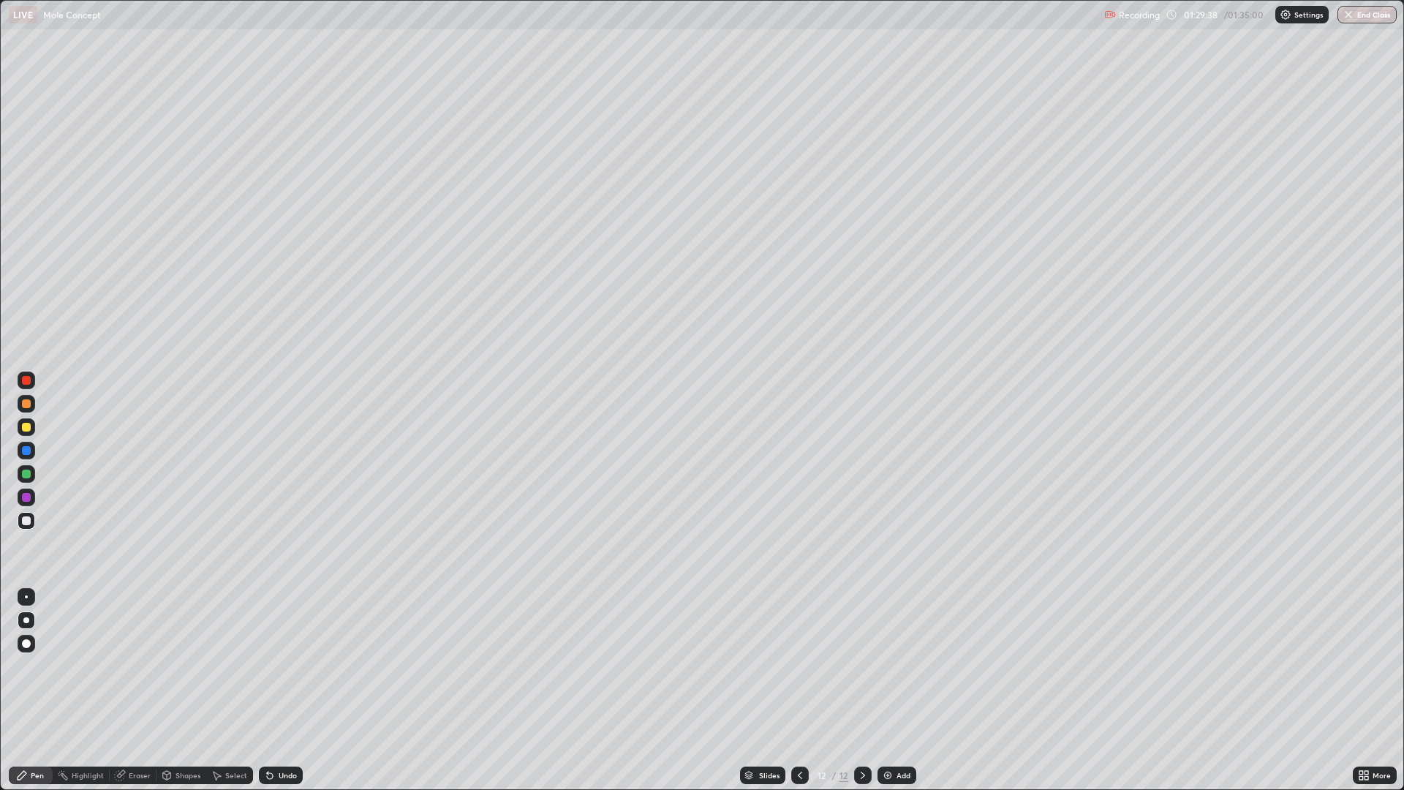
click at [1373, 12] on button "End Class" at bounding box center [1367, 15] width 59 height 18
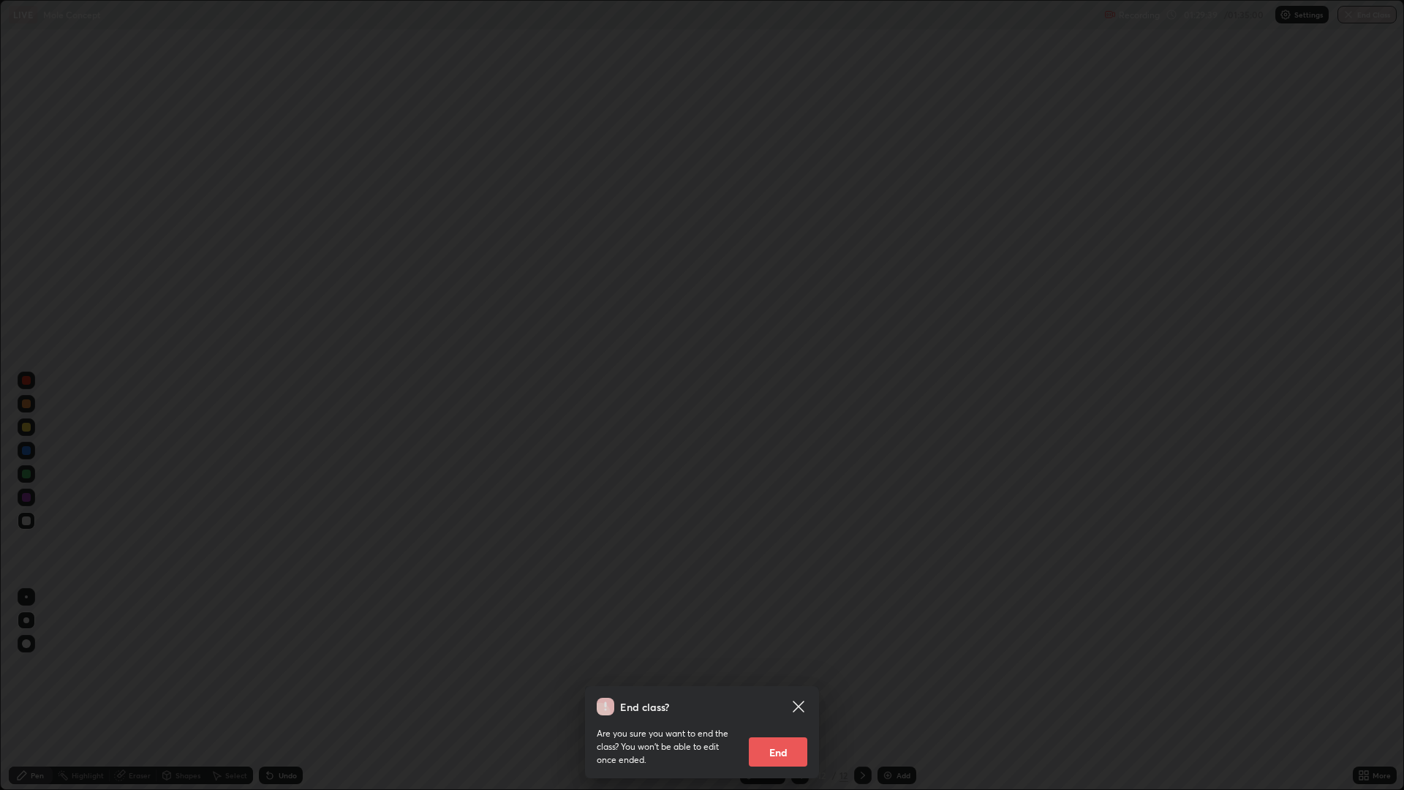
click at [765, 666] on button "End" at bounding box center [778, 751] width 59 height 29
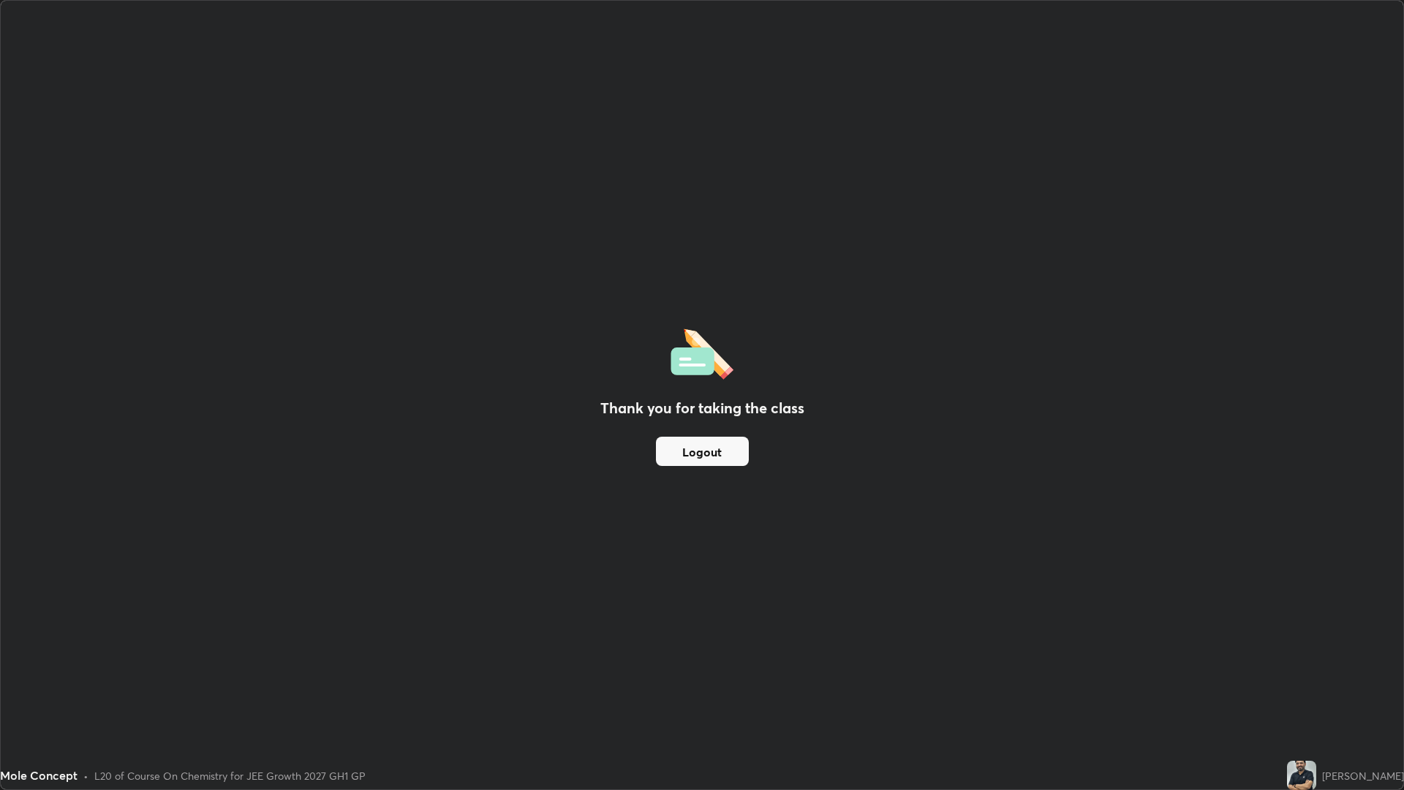
click at [702, 159] on div "Thank you for taking the class Logout" at bounding box center [702, 395] width 1403 height 789
click at [712, 50] on div "Thank you for taking the class Logout" at bounding box center [702, 395] width 1403 height 789
click at [693, 56] on div "Thank you for taking the class Logout" at bounding box center [702, 395] width 1403 height 789
click at [703, 54] on div "Thank you for taking the class Logout" at bounding box center [702, 395] width 1403 height 789
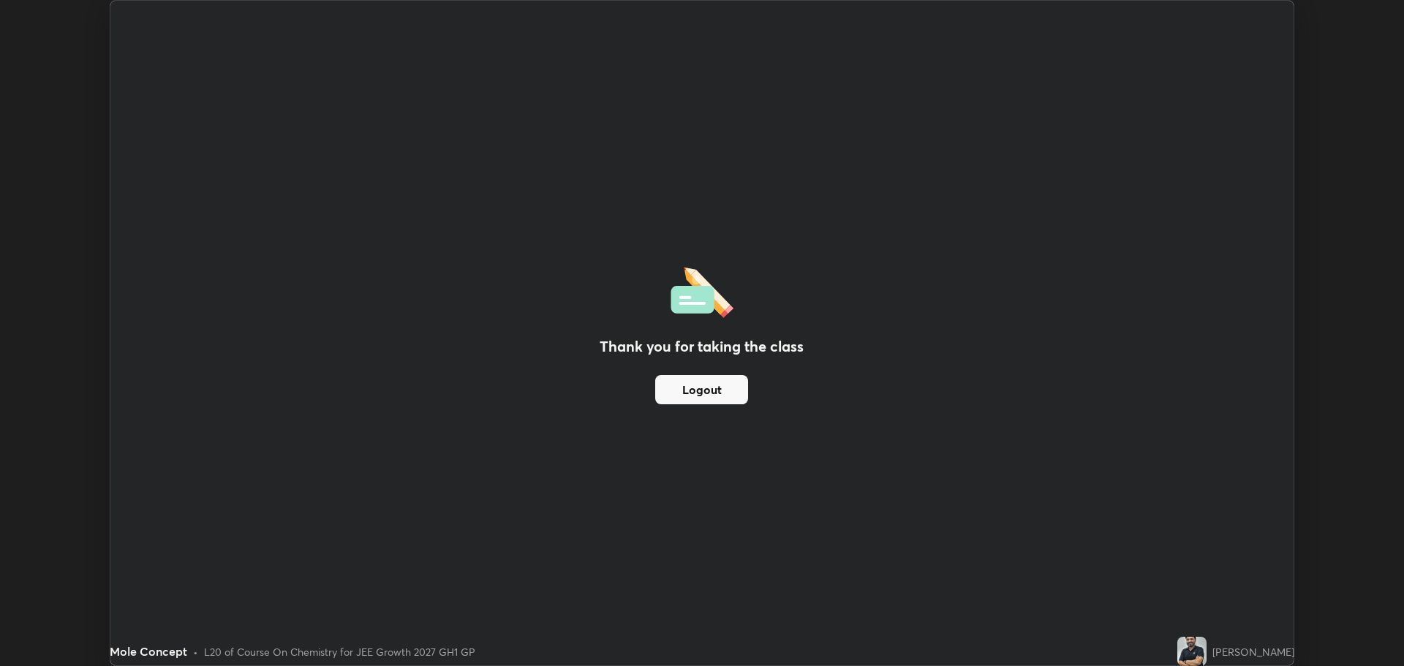
scroll to position [72483, 71745]
click at [851, 108] on div "Thank you for taking the class Logout" at bounding box center [702, 333] width 1184 height 665
